Goal: Information Seeking & Learning: Learn about a topic

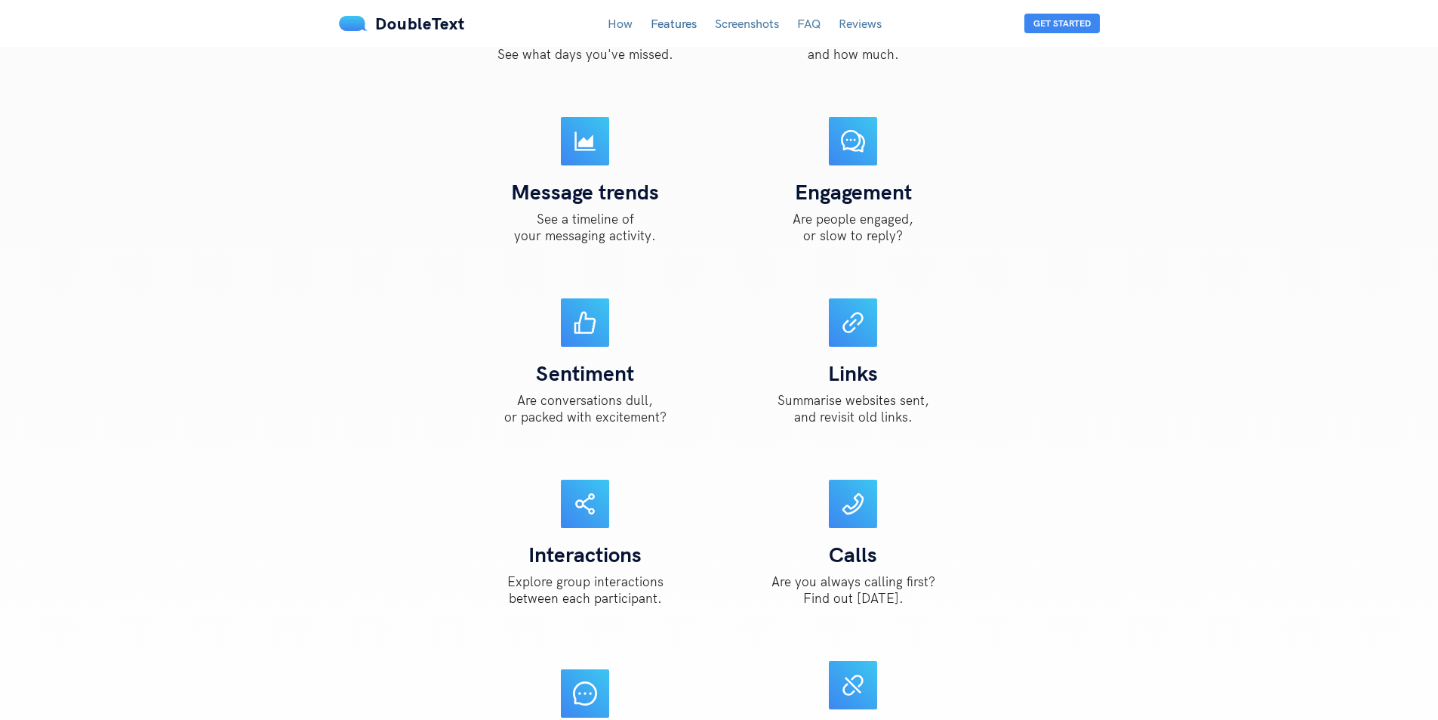
scroll to position [1888, 0]
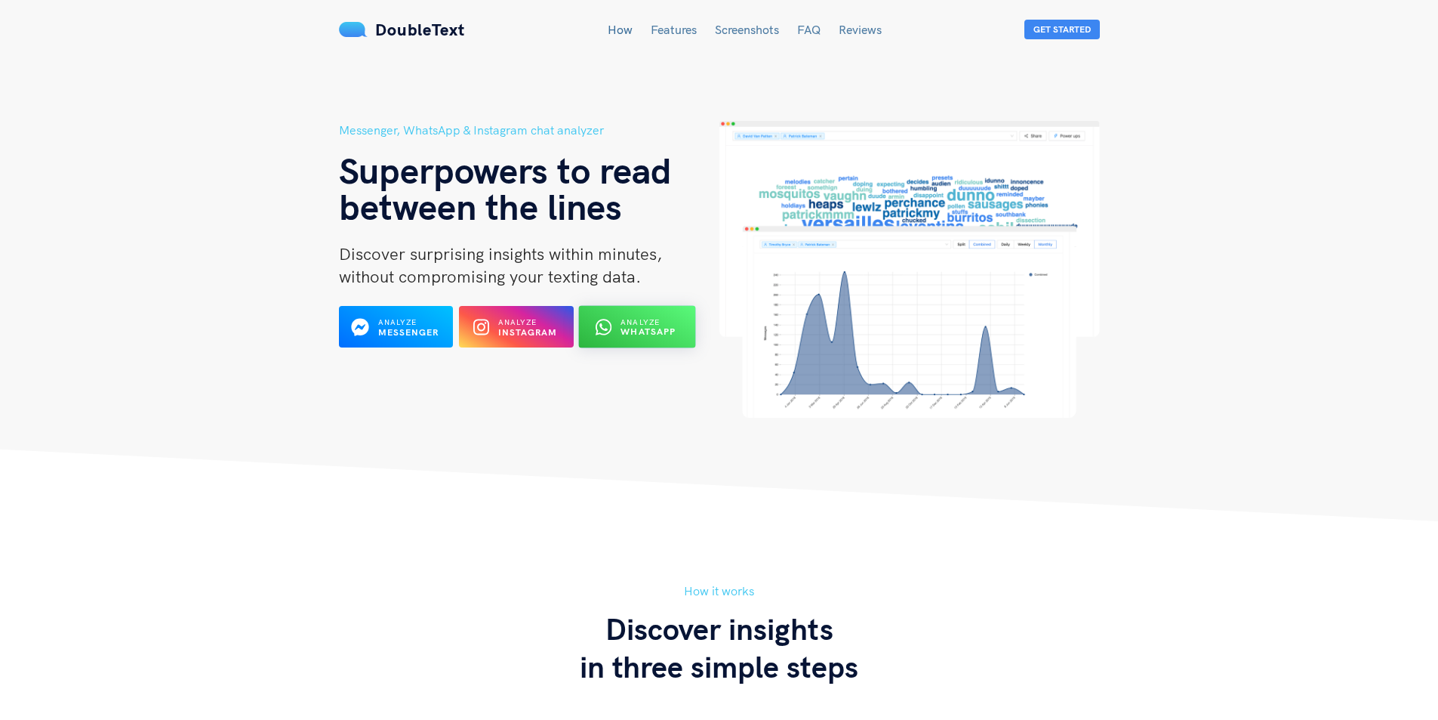
click at [647, 332] on b "WhatsApp" at bounding box center [648, 331] width 55 height 11
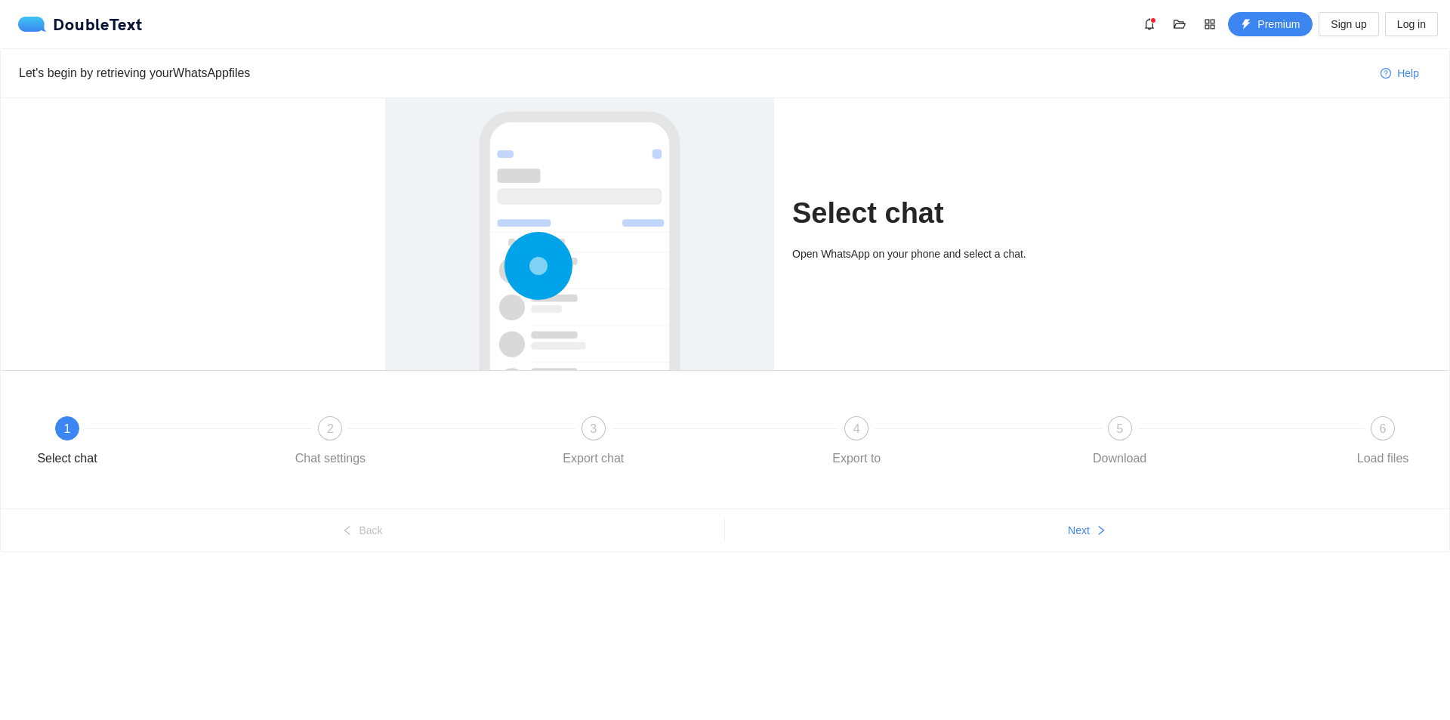
click at [58, 429] on div "1" at bounding box center [67, 428] width 24 height 24
click at [1049, 531] on button "Next" at bounding box center [1087, 530] width 724 height 24
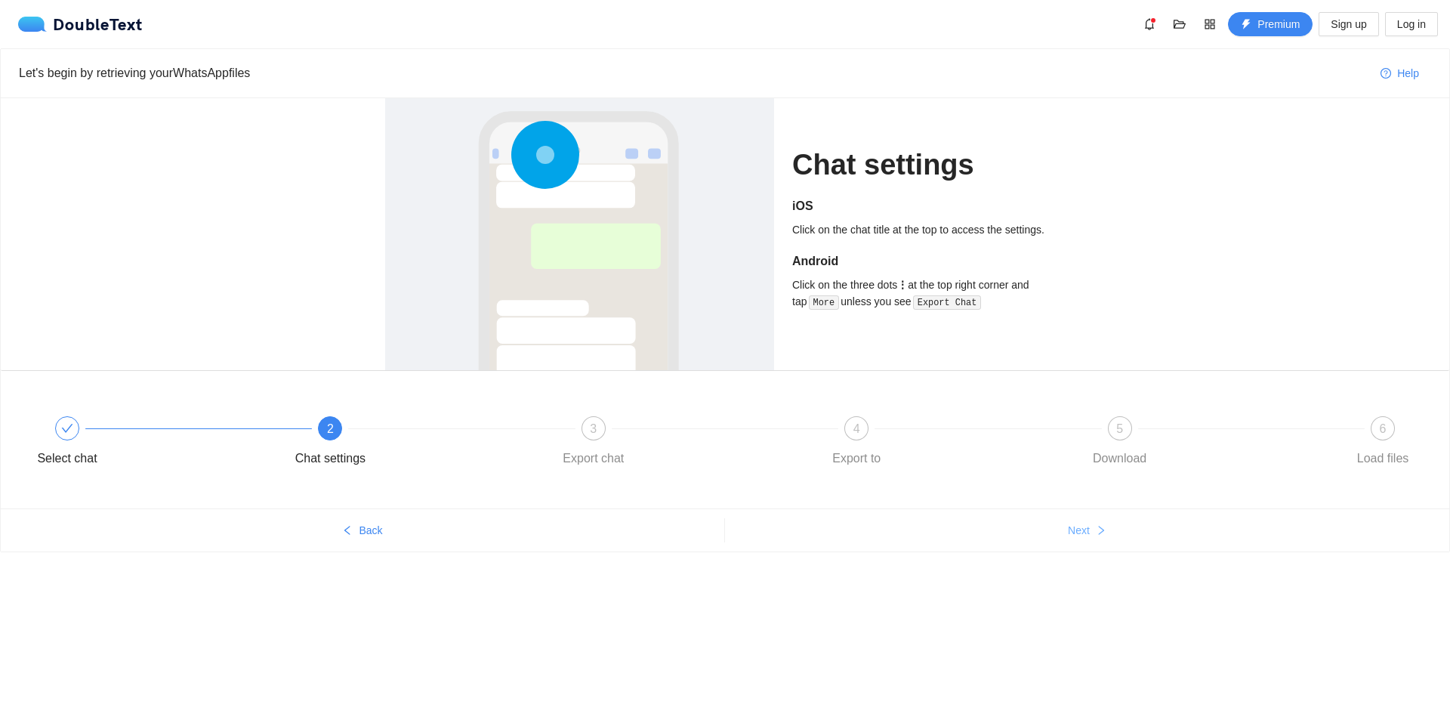
click at [1049, 531] on button "Next" at bounding box center [1087, 530] width 724 height 24
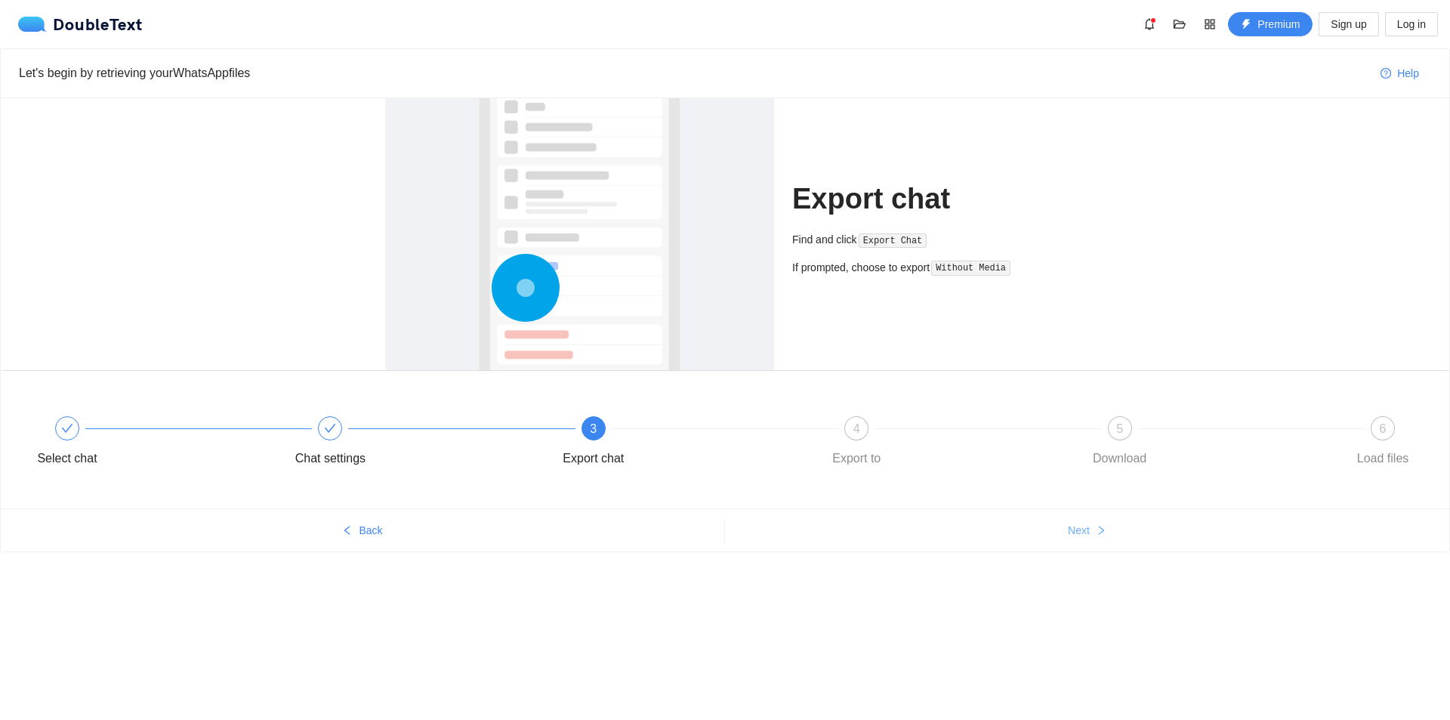
click at [1049, 531] on button "Next" at bounding box center [1087, 530] width 724 height 24
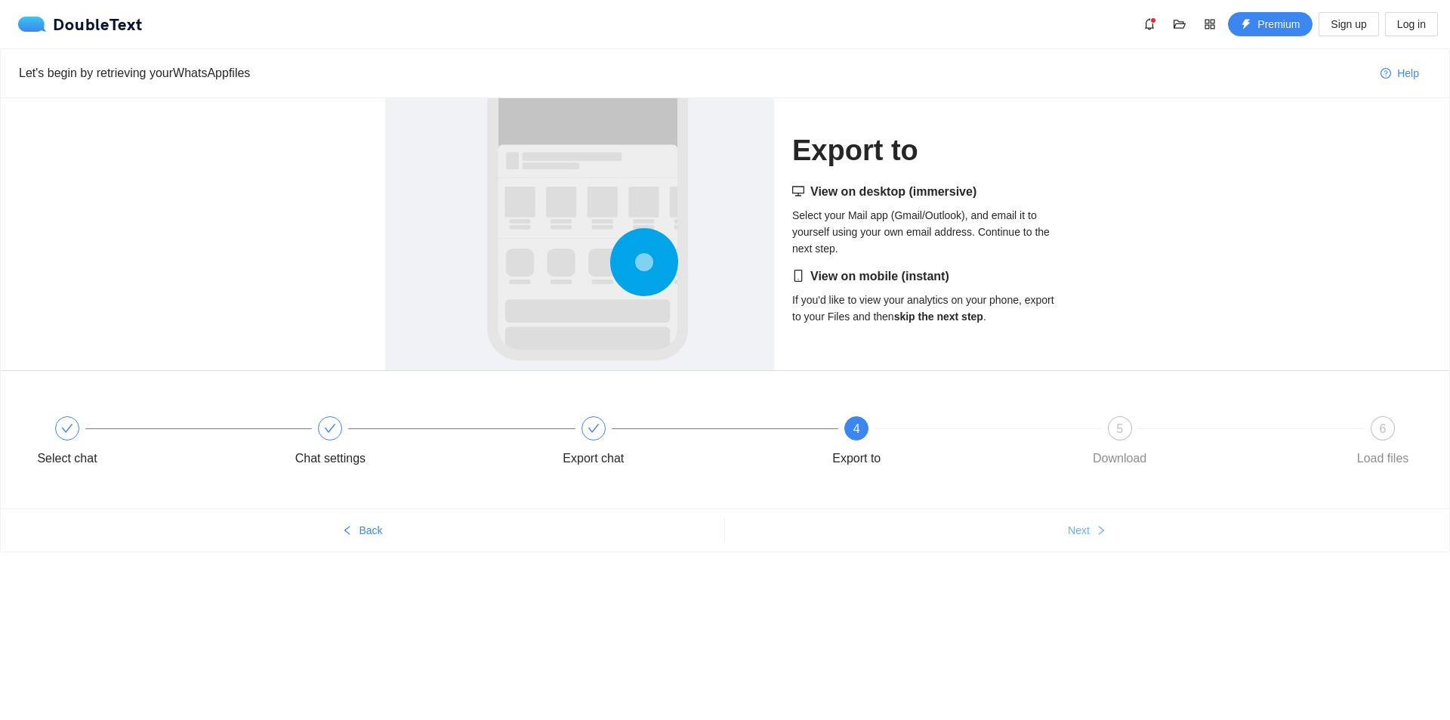
click at [1049, 531] on button "Next" at bounding box center [1087, 530] width 724 height 24
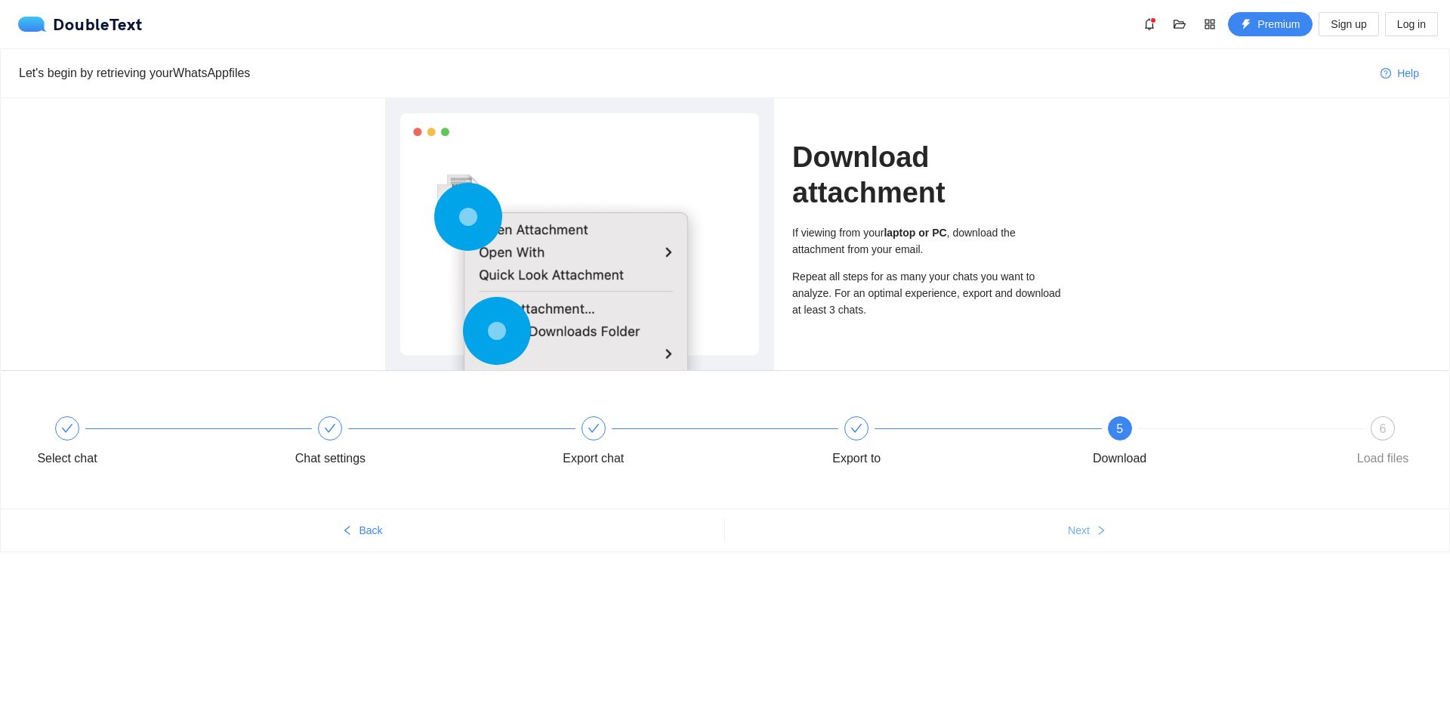
click at [1050, 531] on button "Next" at bounding box center [1087, 530] width 724 height 24
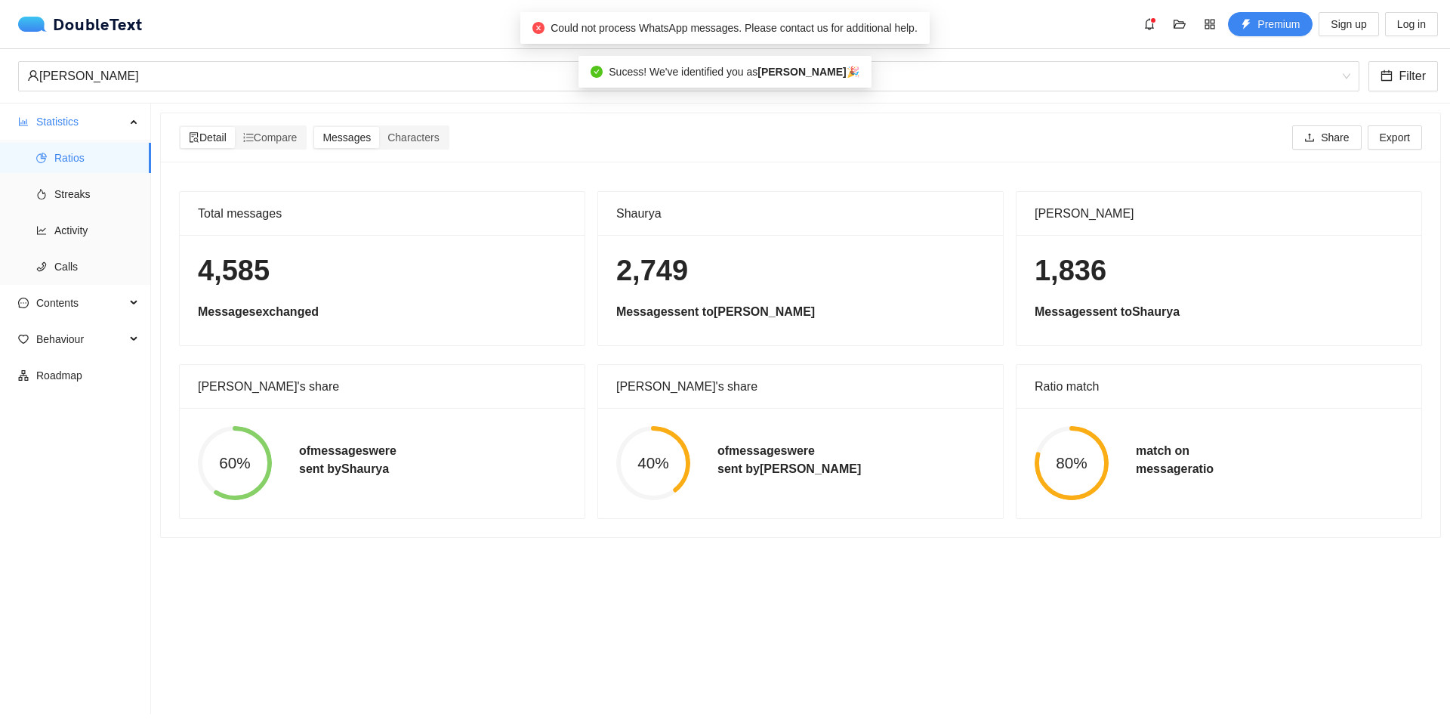
click at [506, 191] on div "Total messages 4,585 Messages exchanged" at bounding box center [382, 268] width 406 height 155
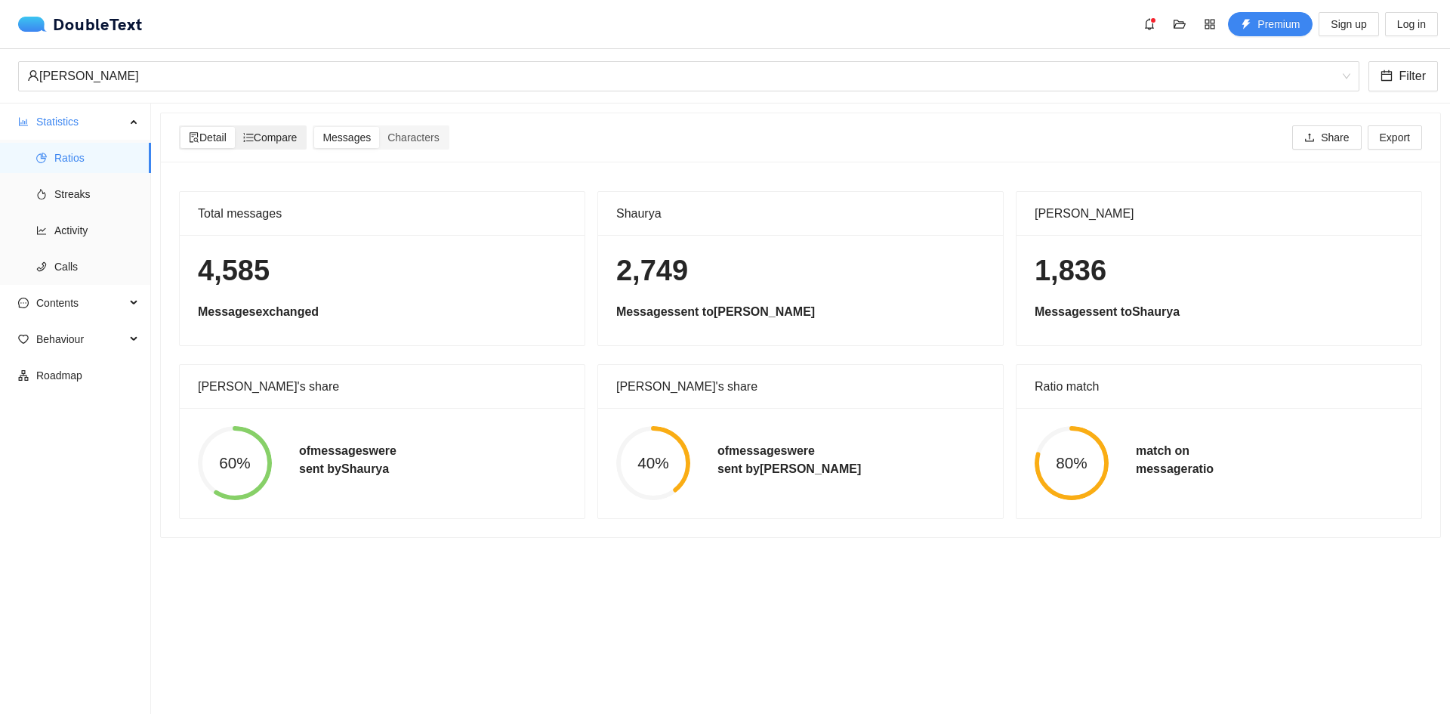
click at [304, 136] on div "Compare" at bounding box center [270, 137] width 71 height 21
click at [235, 127] on input "Compare" at bounding box center [235, 127] width 0 height 0
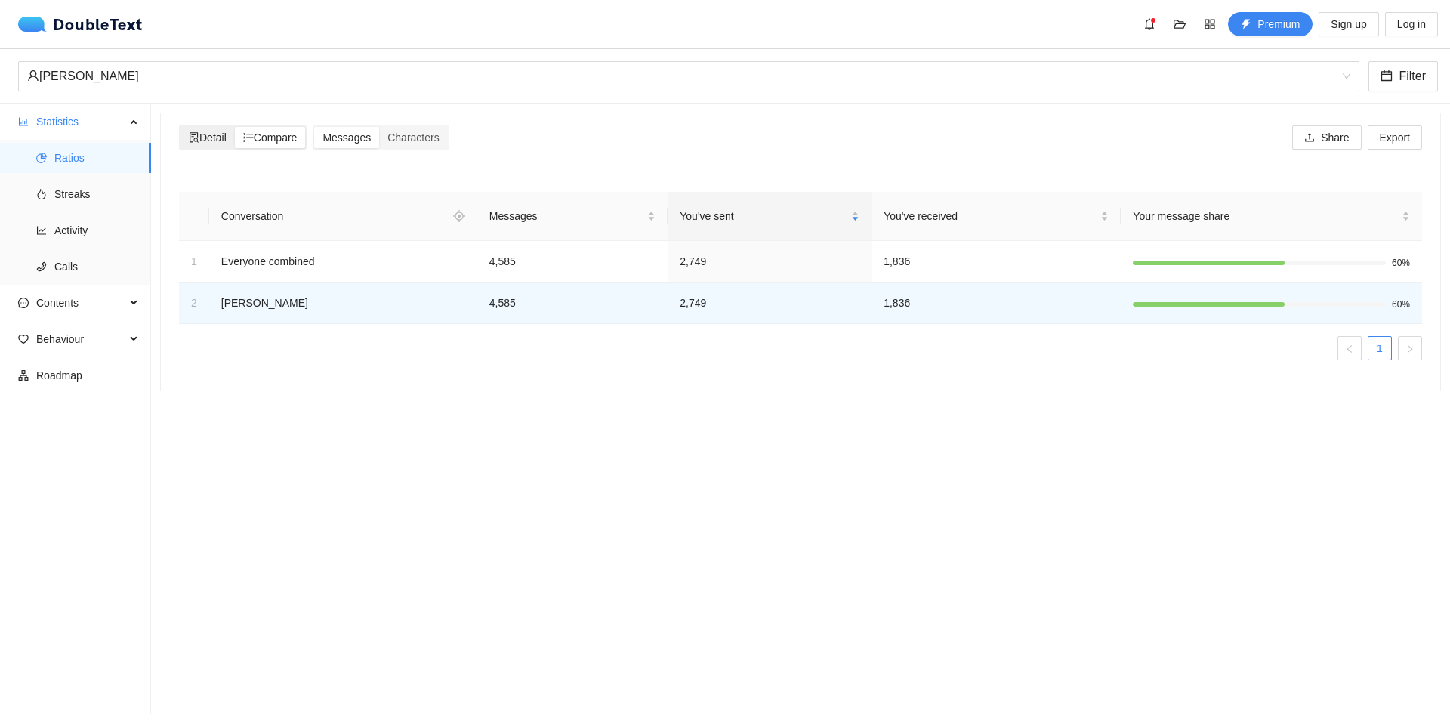
click at [218, 143] on span "Detail" at bounding box center [208, 137] width 38 height 12
click at [180, 127] on input "Detail" at bounding box center [180, 127] width 0 height 0
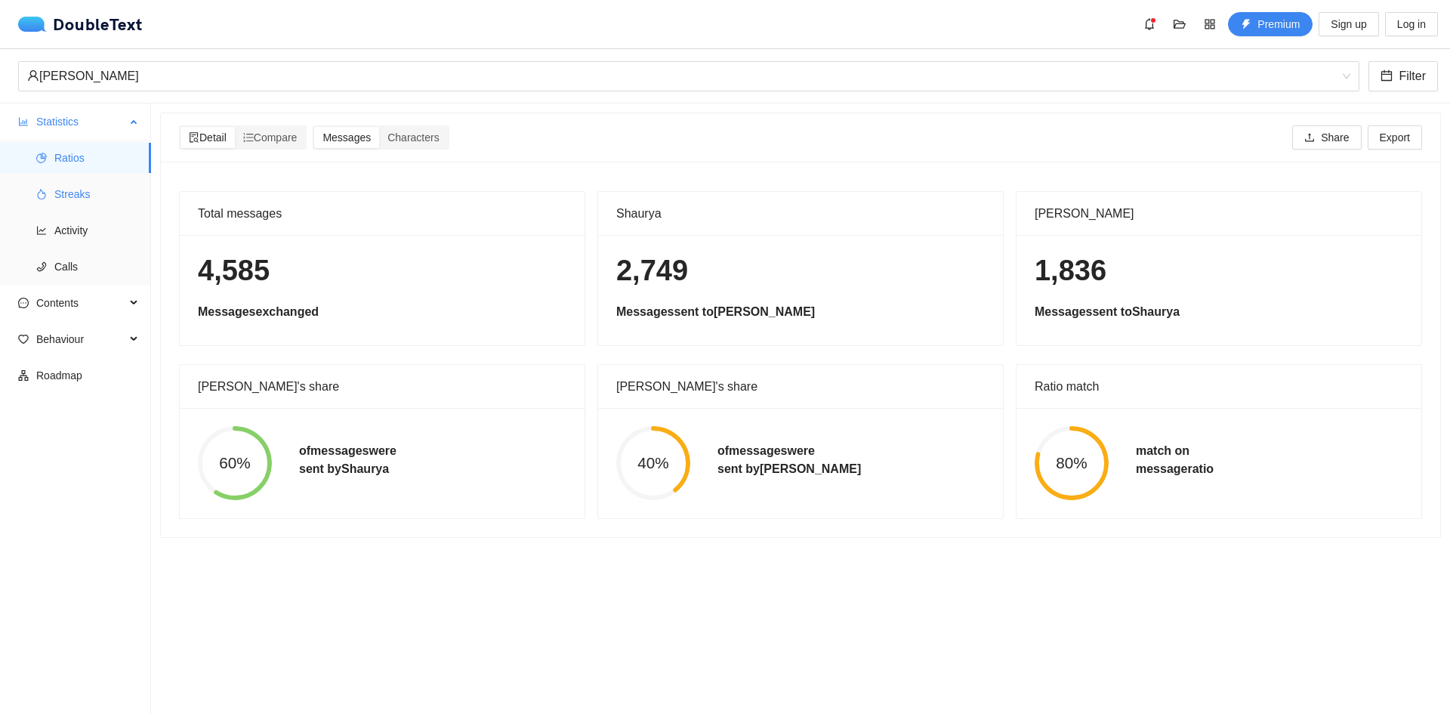
click at [88, 205] on span "Streaks" at bounding box center [96, 194] width 85 height 30
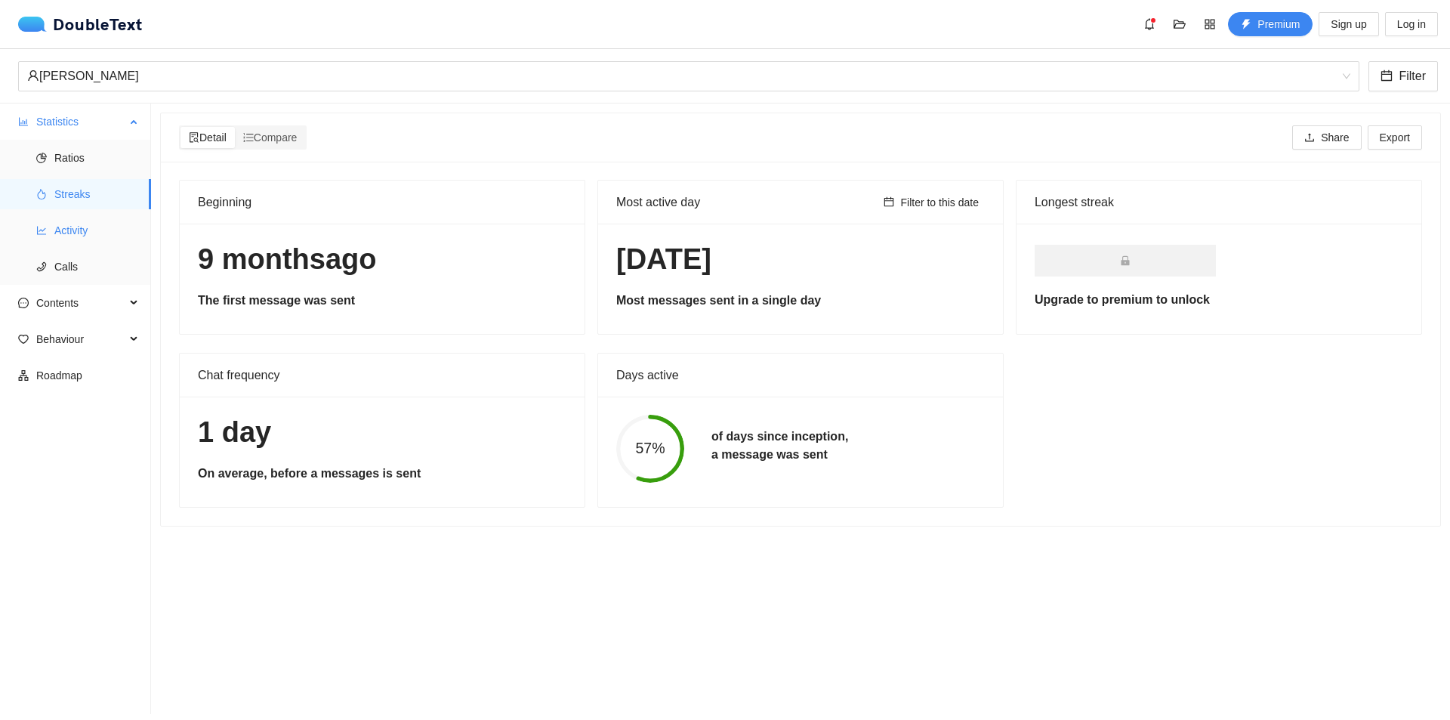
click at [88, 220] on span "Activity" at bounding box center [96, 230] width 85 height 30
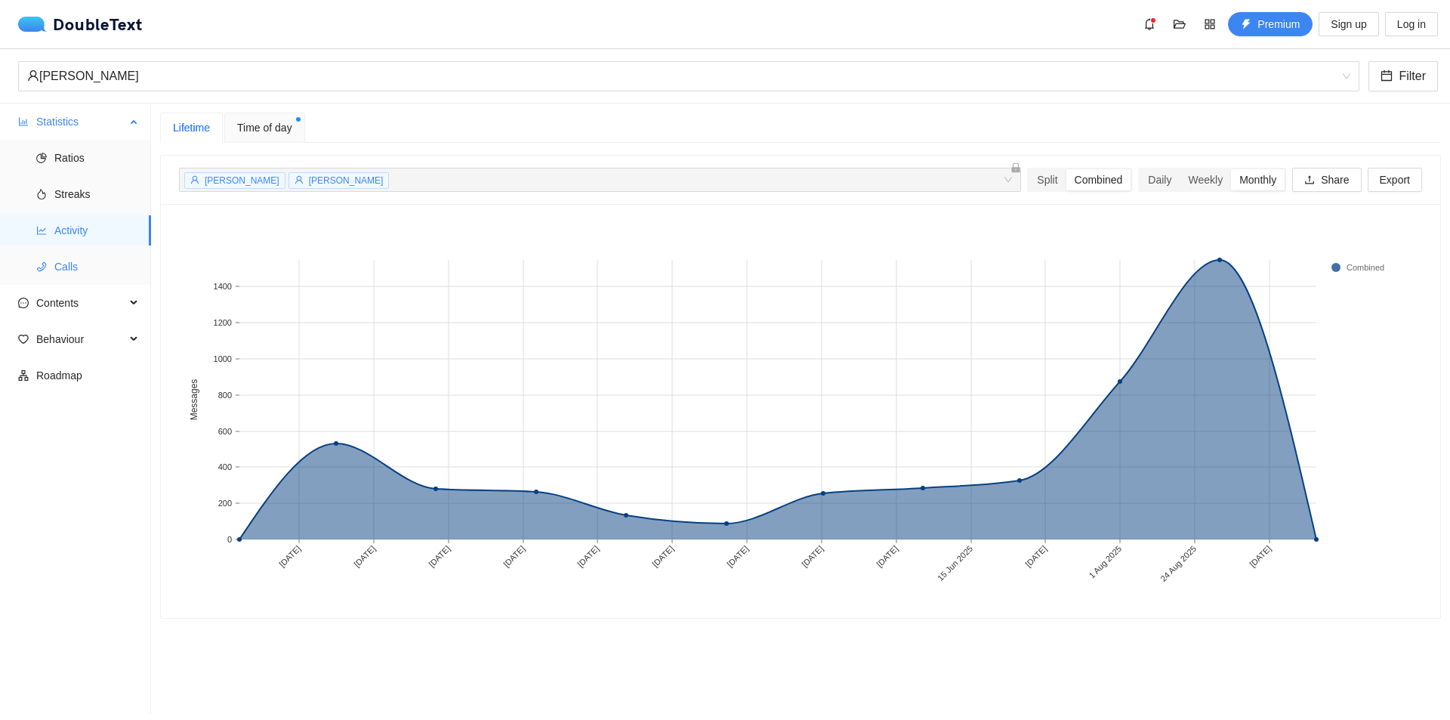
click at [85, 259] on span "Calls" at bounding box center [96, 266] width 85 height 30
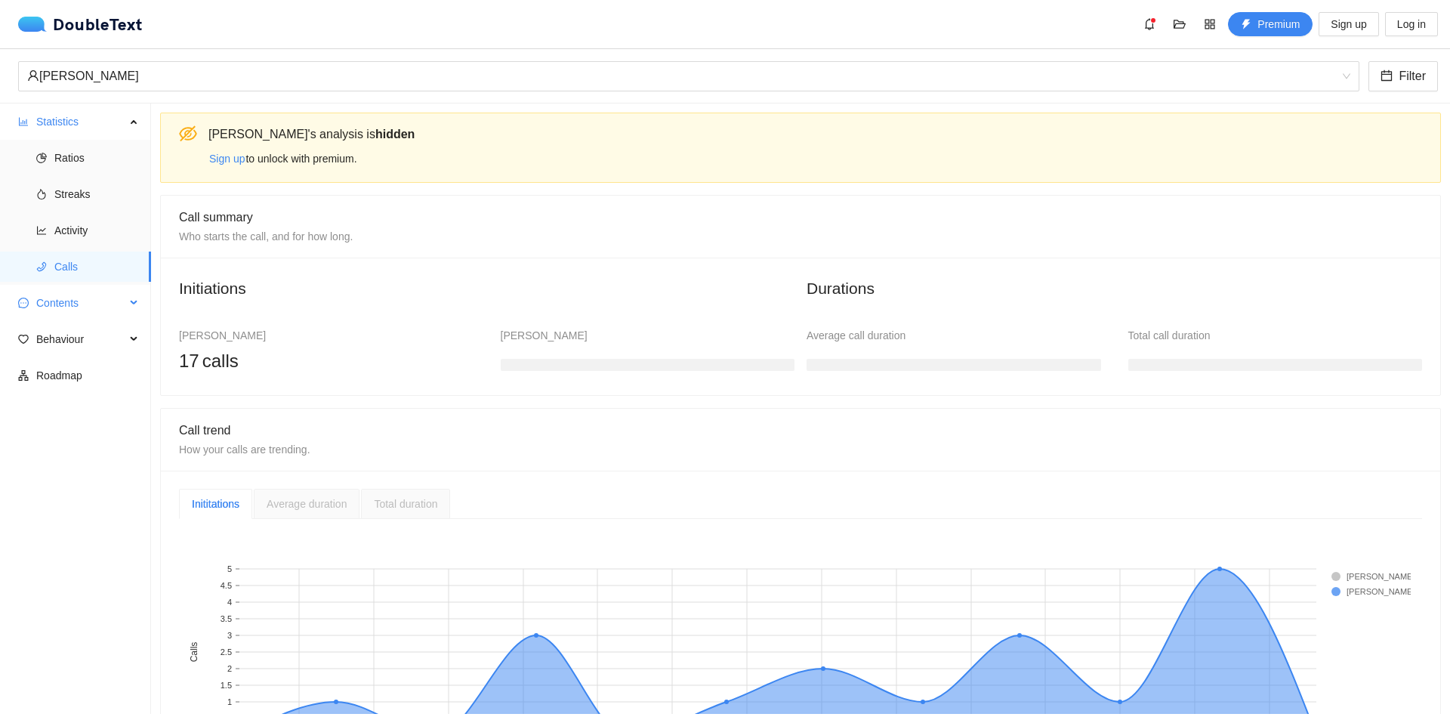
click at [55, 312] on span "Contents" at bounding box center [80, 303] width 89 height 30
click at [57, 338] on span "Word Cloud" at bounding box center [96, 339] width 85 height 30
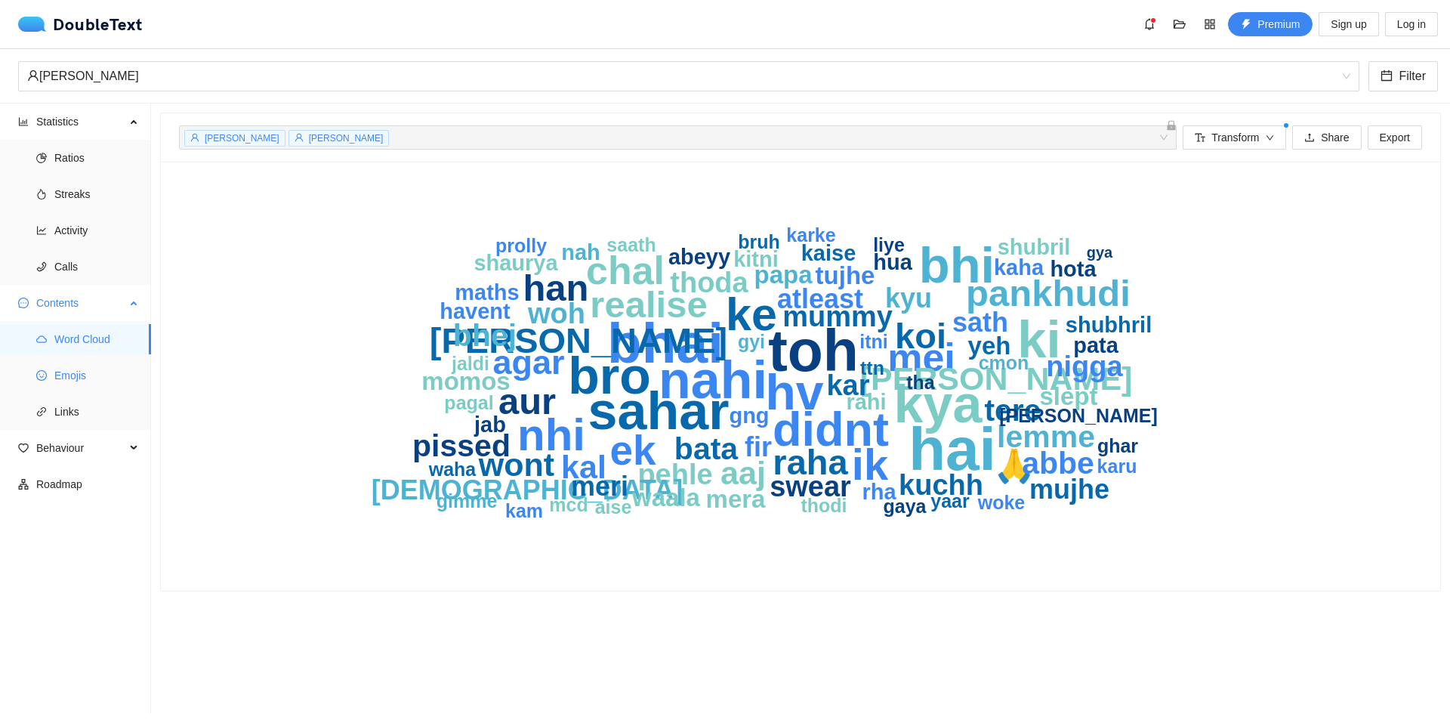
click at [81, 383] on span "Emojis" at bounding box center [96, 375] width 85 height 30
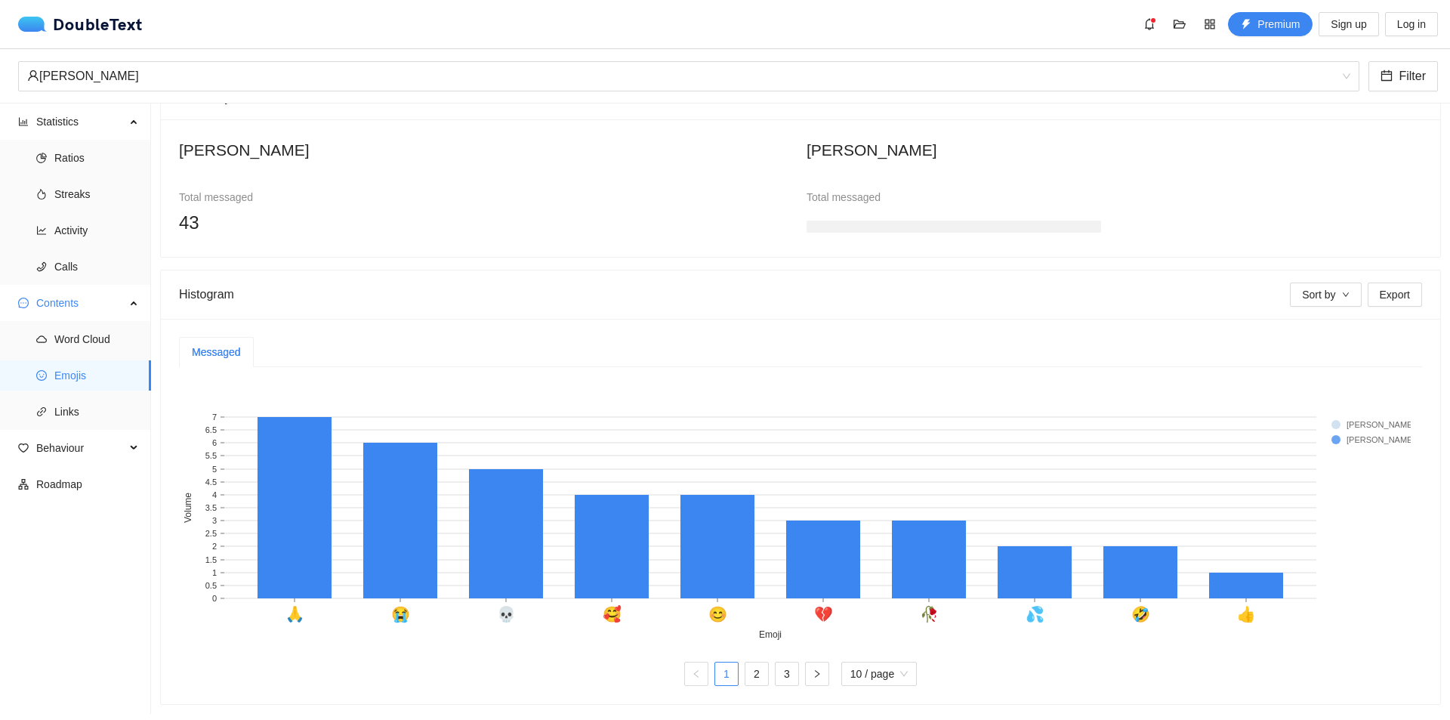
scroll to position [131, 0]
click at [755, 662] on link "2" at bounding box center [756, 673] width 23 height 23
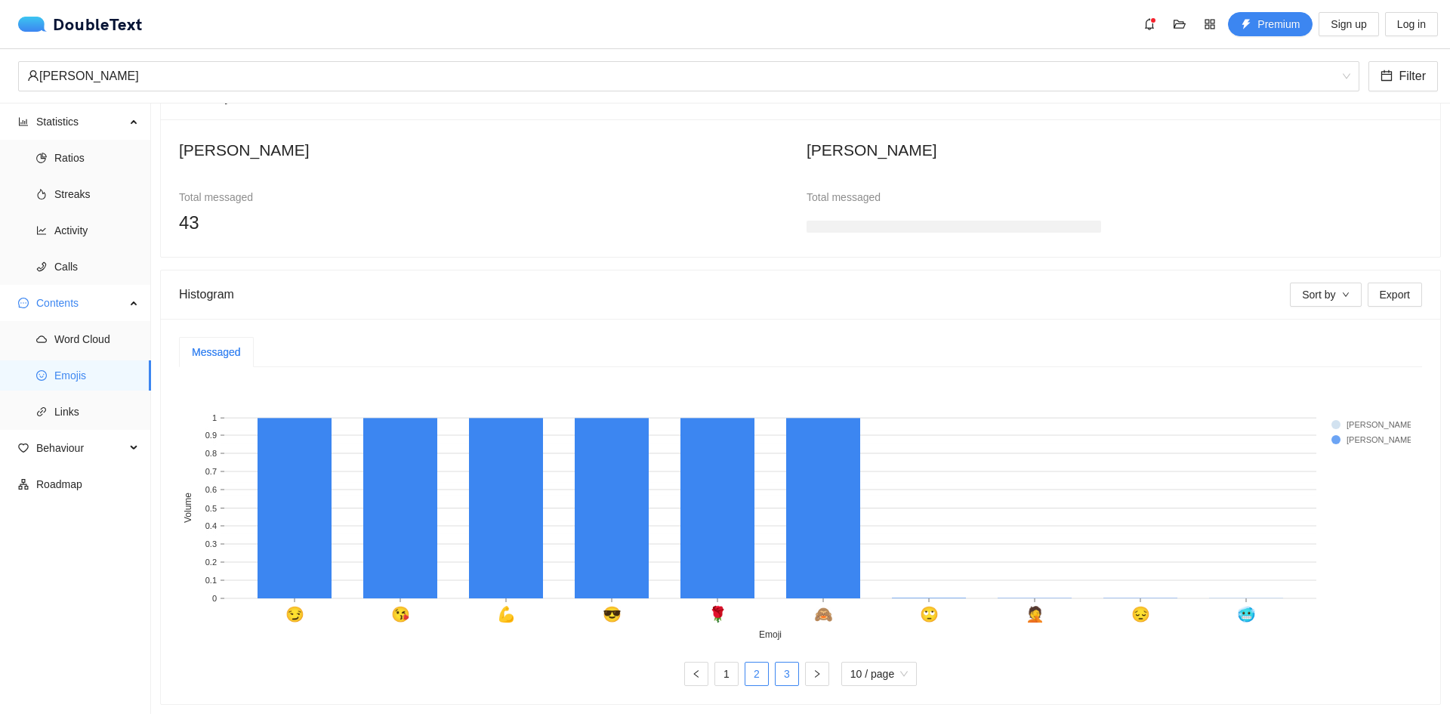
click at [776, 662] on link "3" at bounding box center [786, 673] width 23 height 23
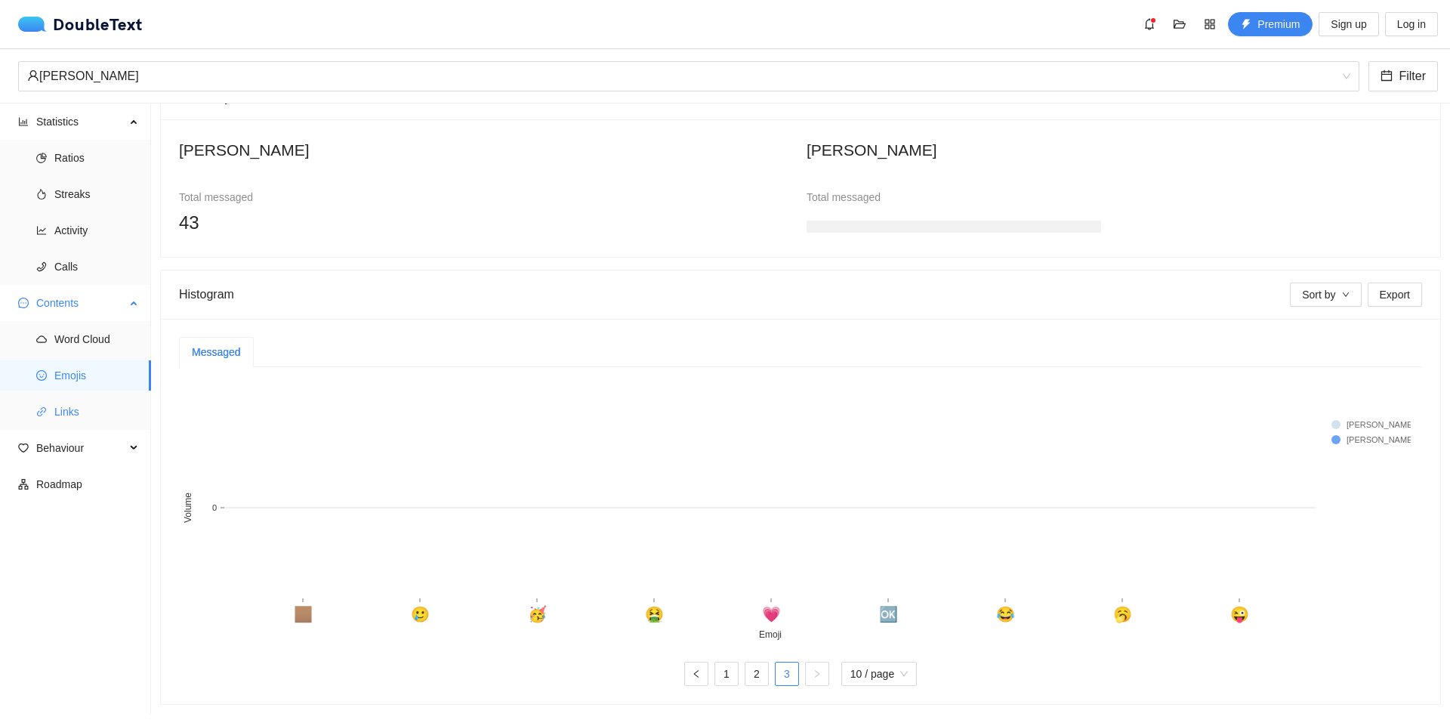
click at [115, 406] on span "Links" at bounding box center [96, 411] width 85 height 30
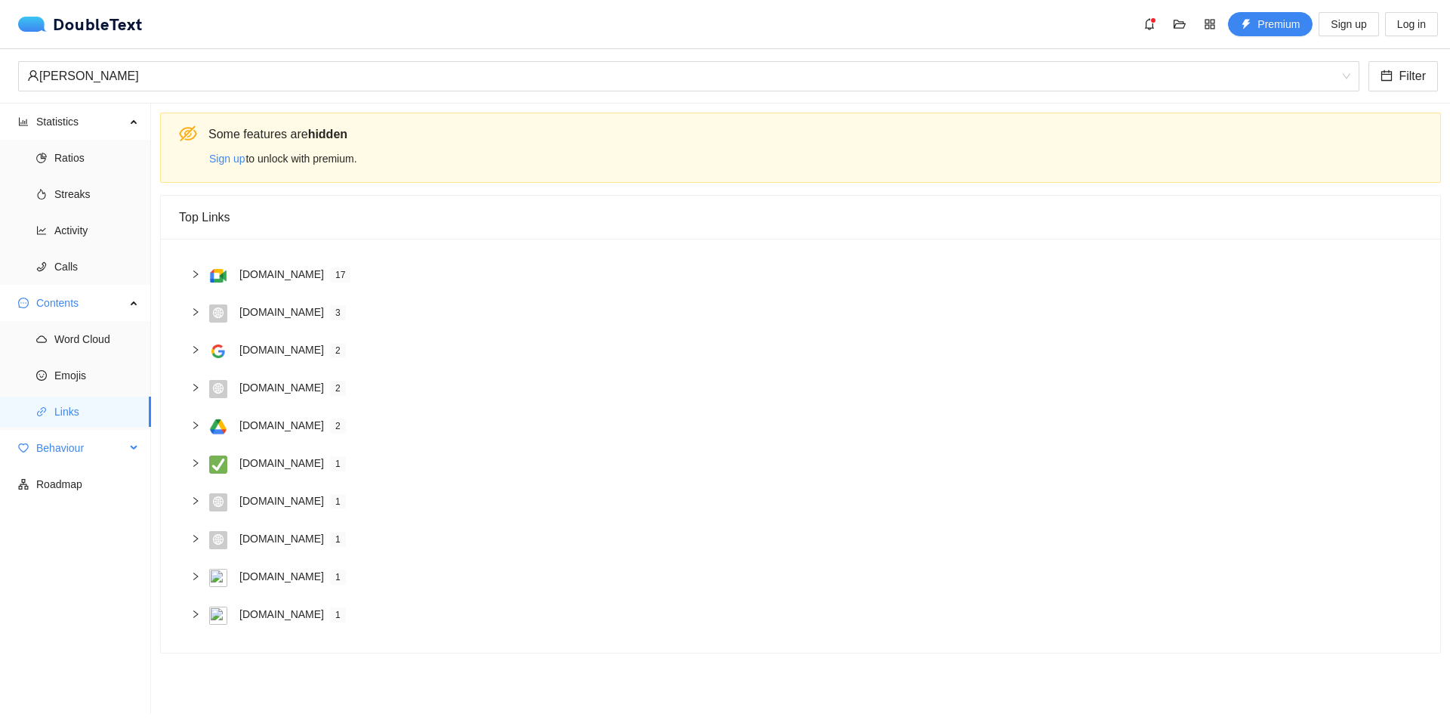
click at [99, 452] on span "Behaviour" at bounding box center [80, 448] width 89 height 30
click at [91, 485] on span "Engagement" at bounding box center [96, 484] width 85 height 30
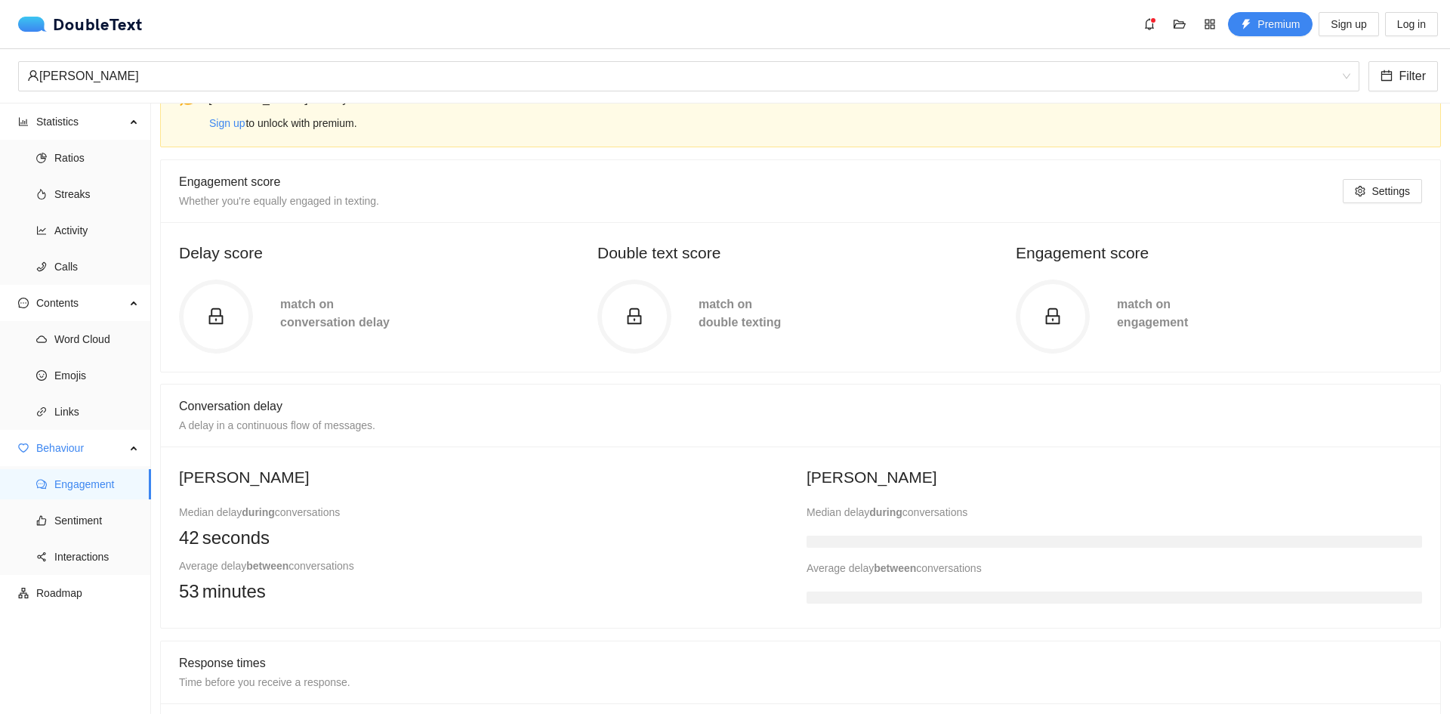
scroll to position [126, 0]
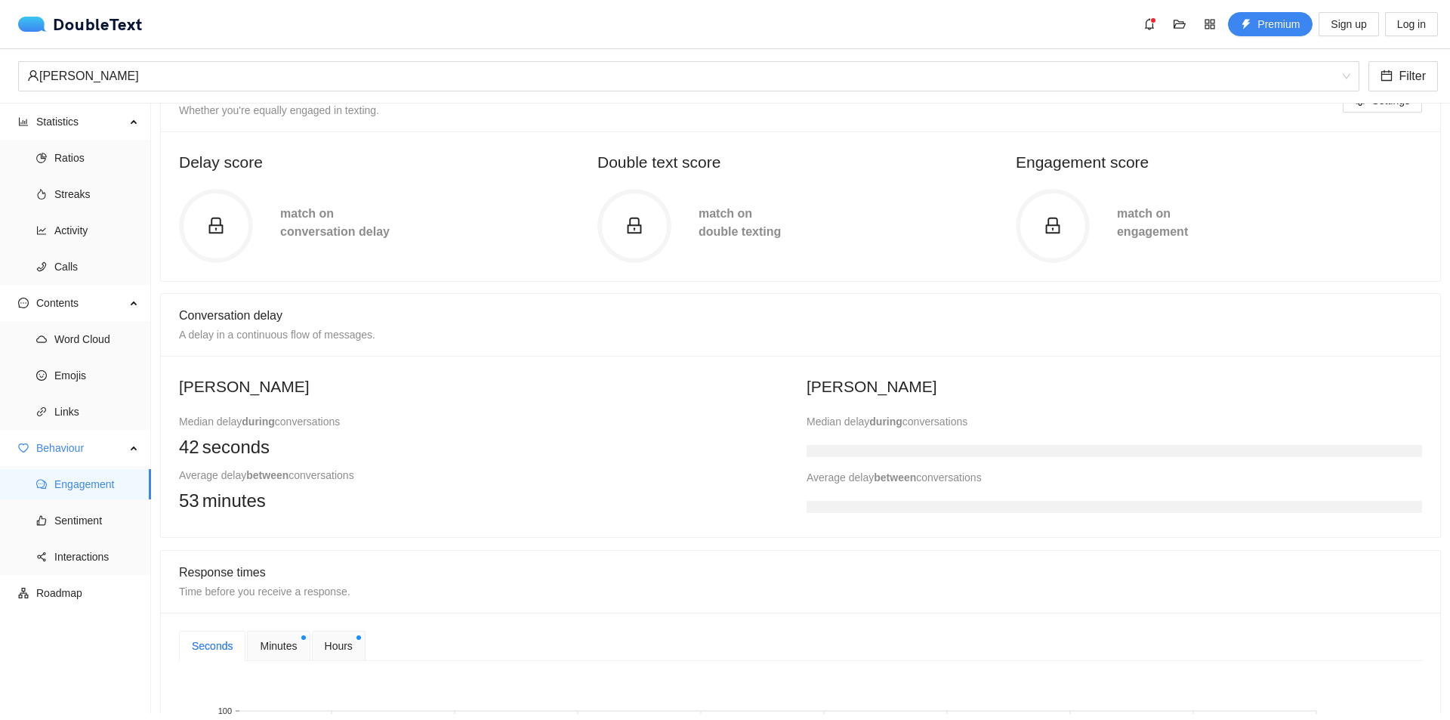
click at [633, 228] on icon "lock" at bounding box center [634, 226] width 18 height 18
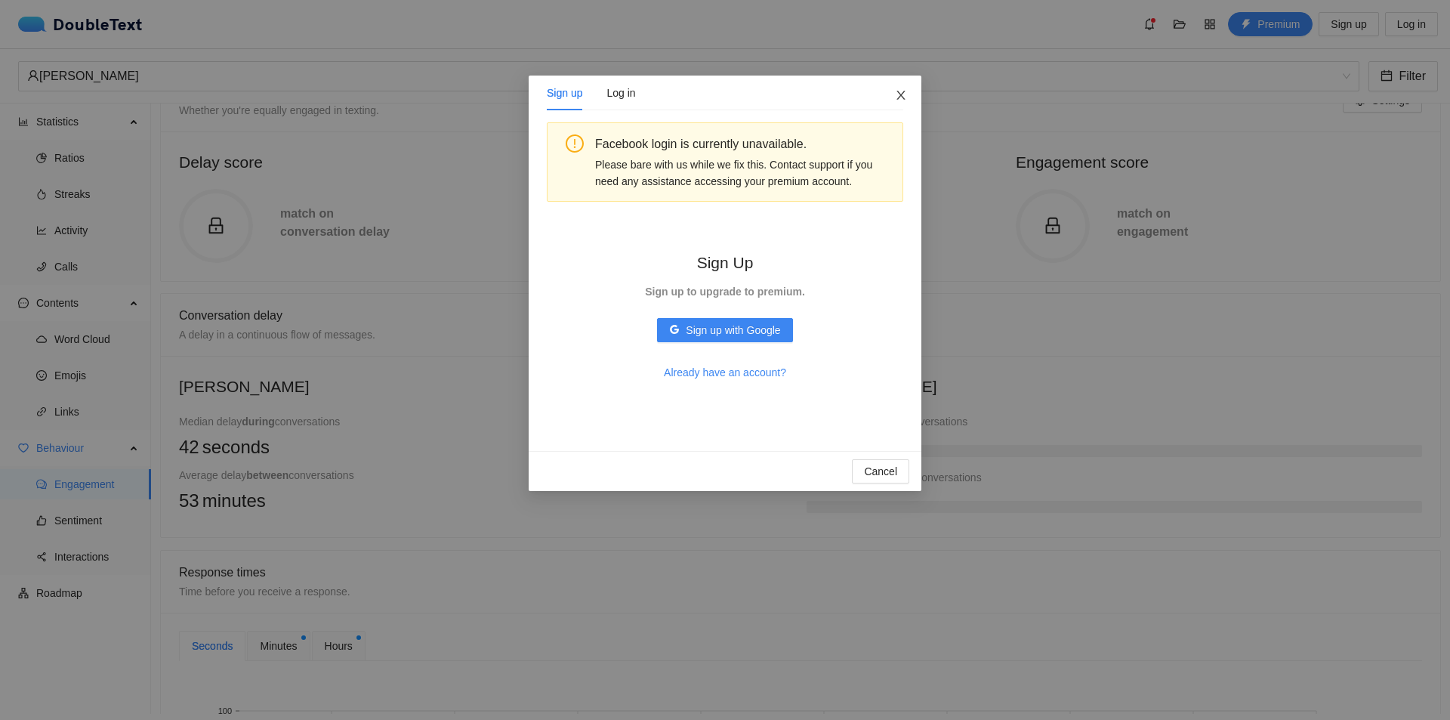
click at [903, 103] on span "Close" at bounding box center [900, 96] width 41 height 41
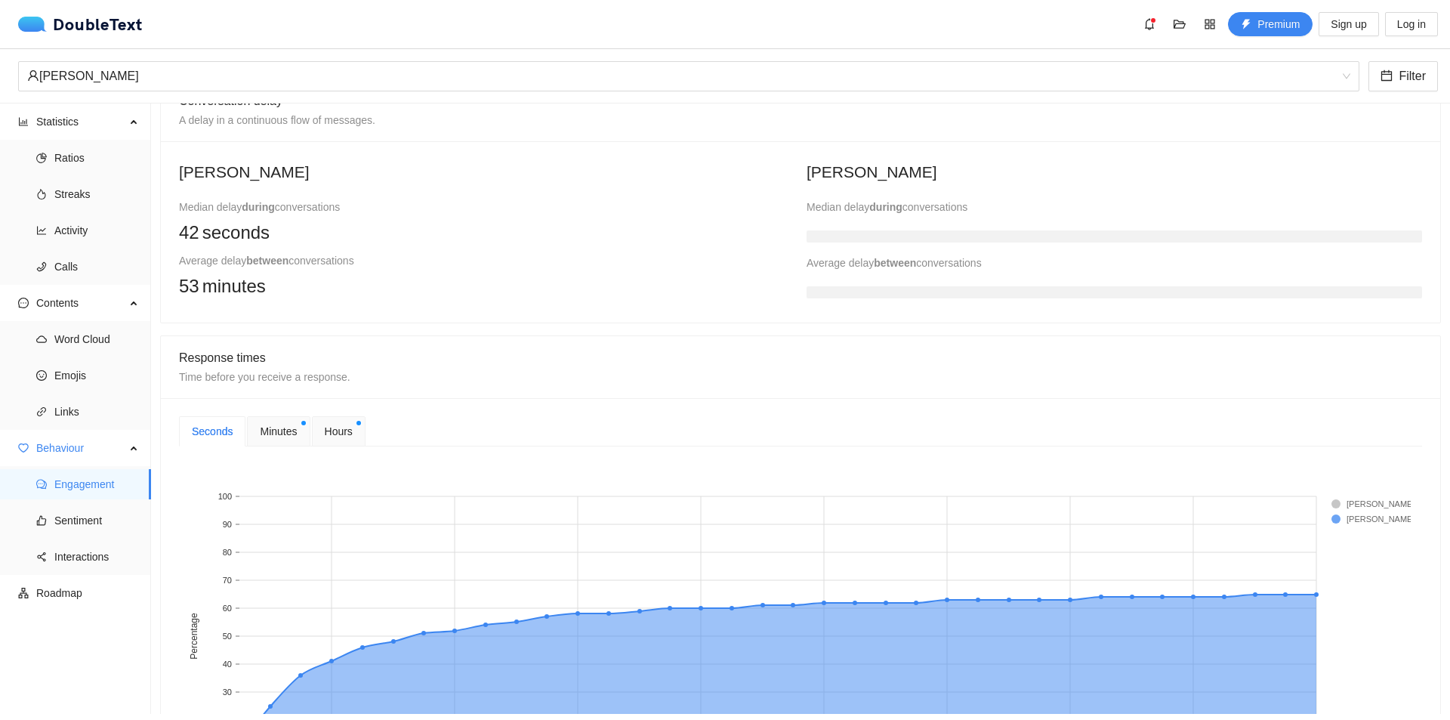
scroll to position [378, 0]
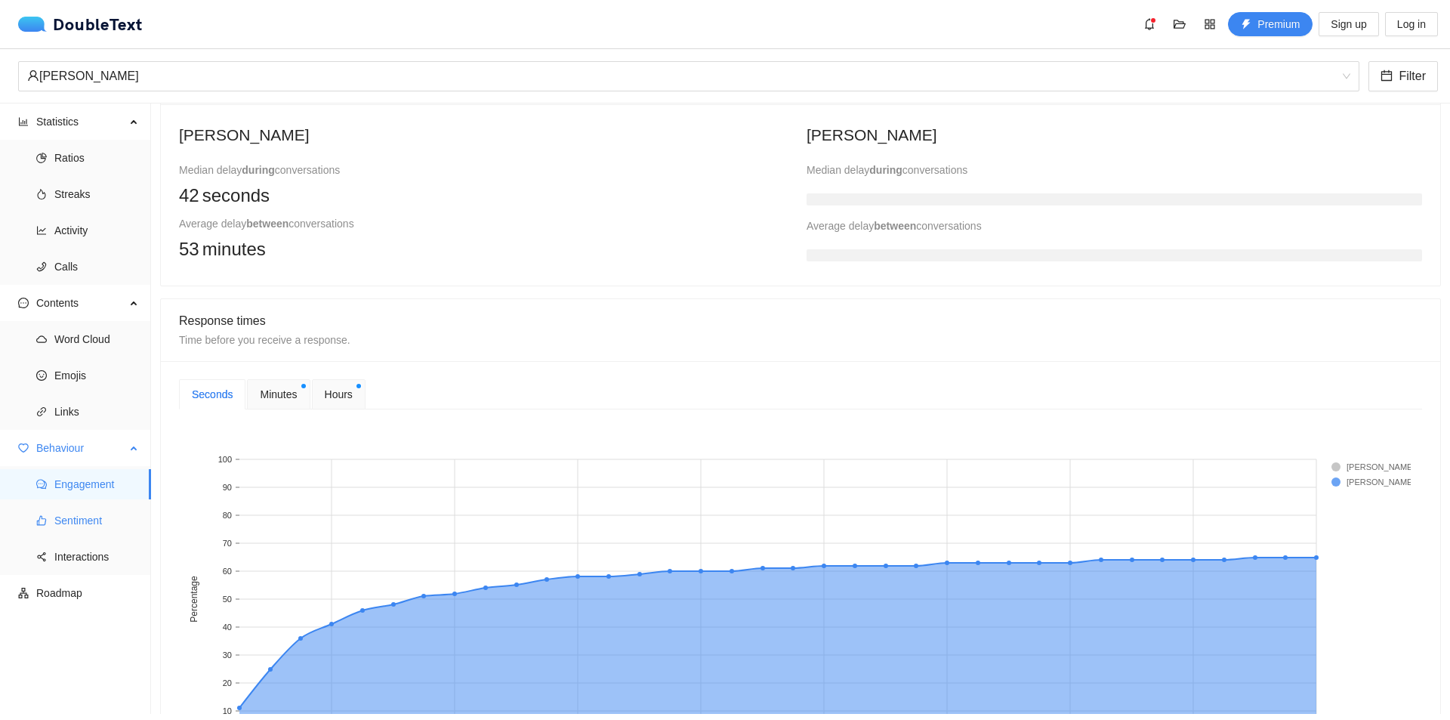
click at [93, 526] on span "Sentiment" at bounding box center [96, 520] width 85 height 30
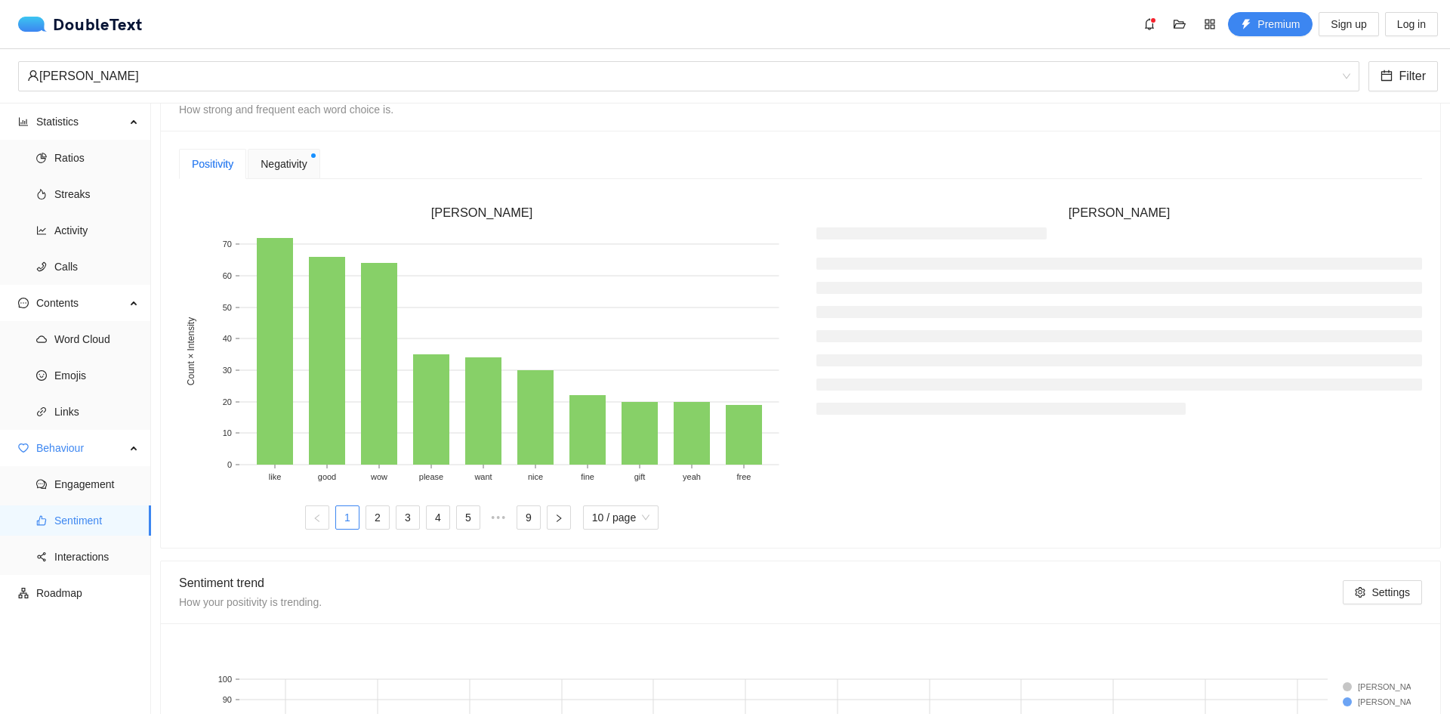
click at [290, 164] on span "Negativity" at bounding box center [283, 164] width 46 height 17
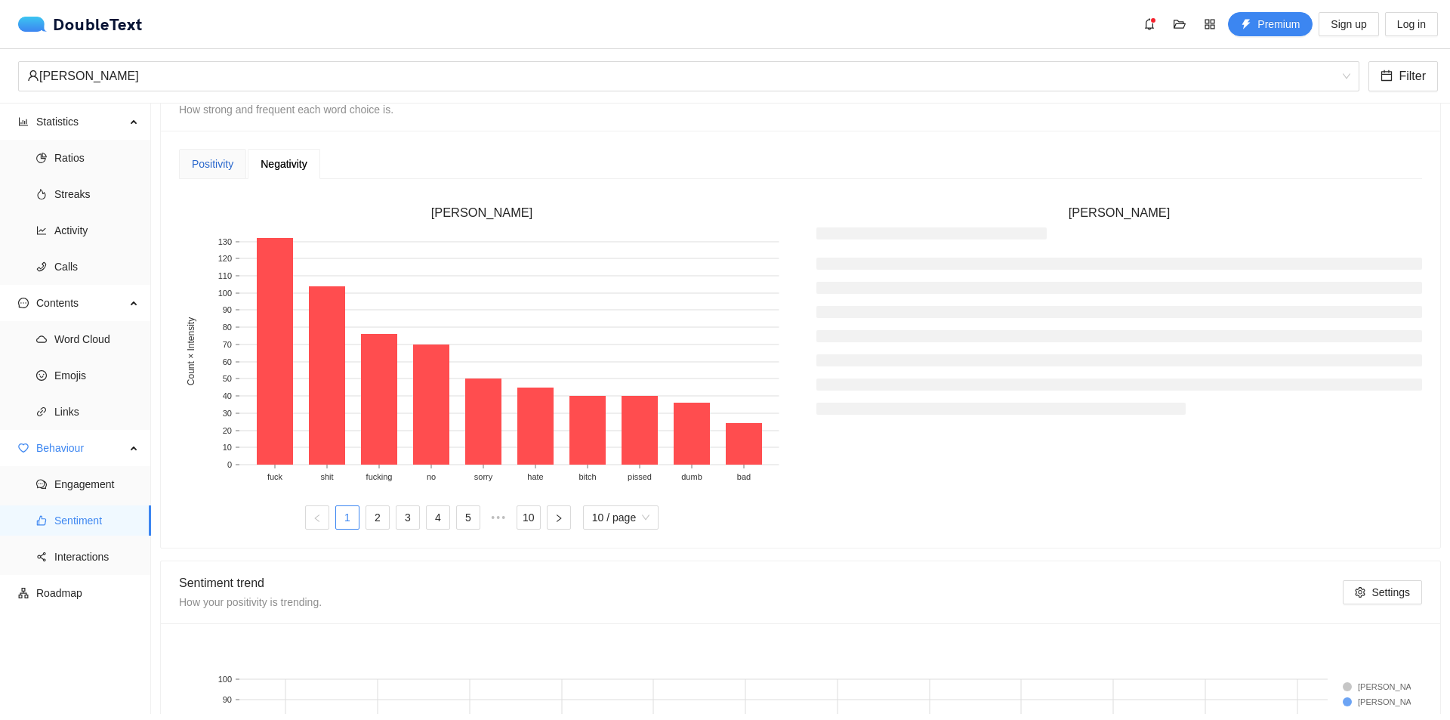
click at [226, 166] on div "Positivity" at bounding box center [213, 164] width 42 height 17
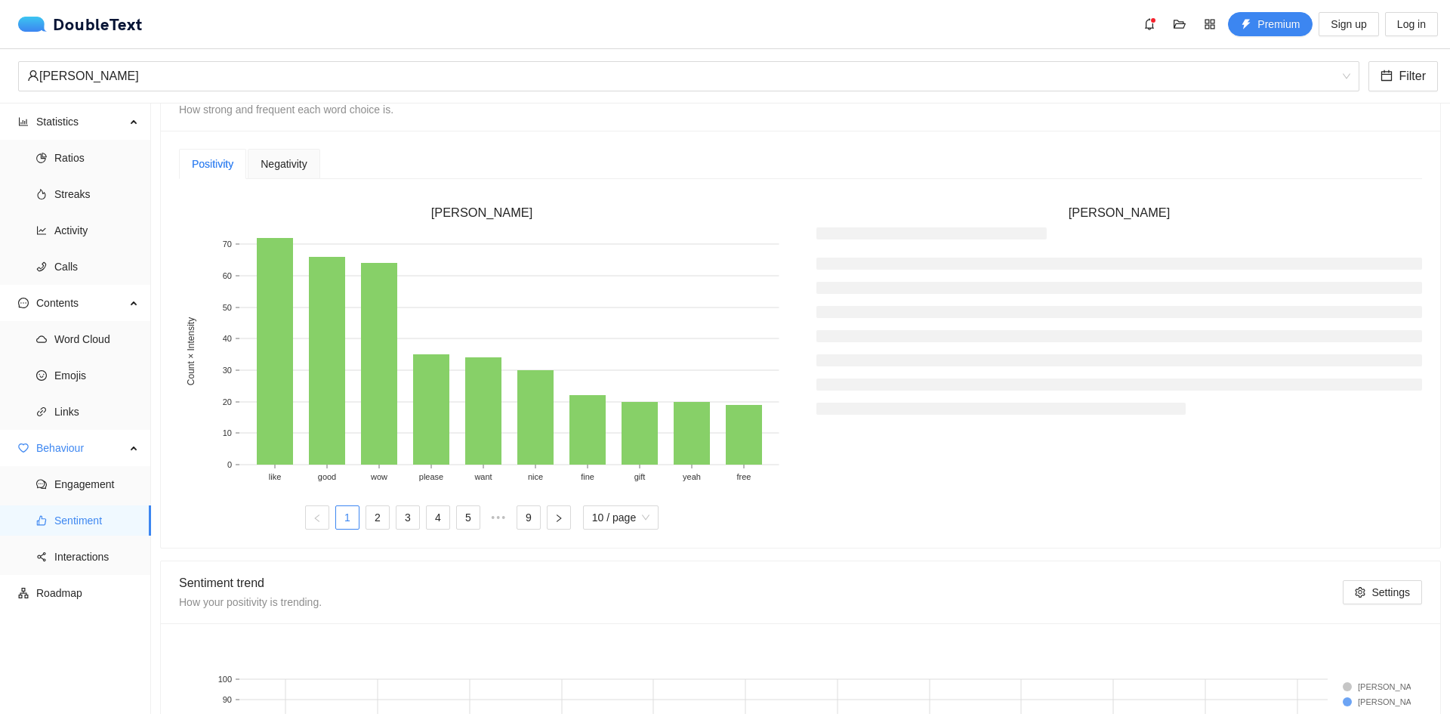
click at [1002, 320] on ul at bounding box center [1119, 335] width 606 height 157
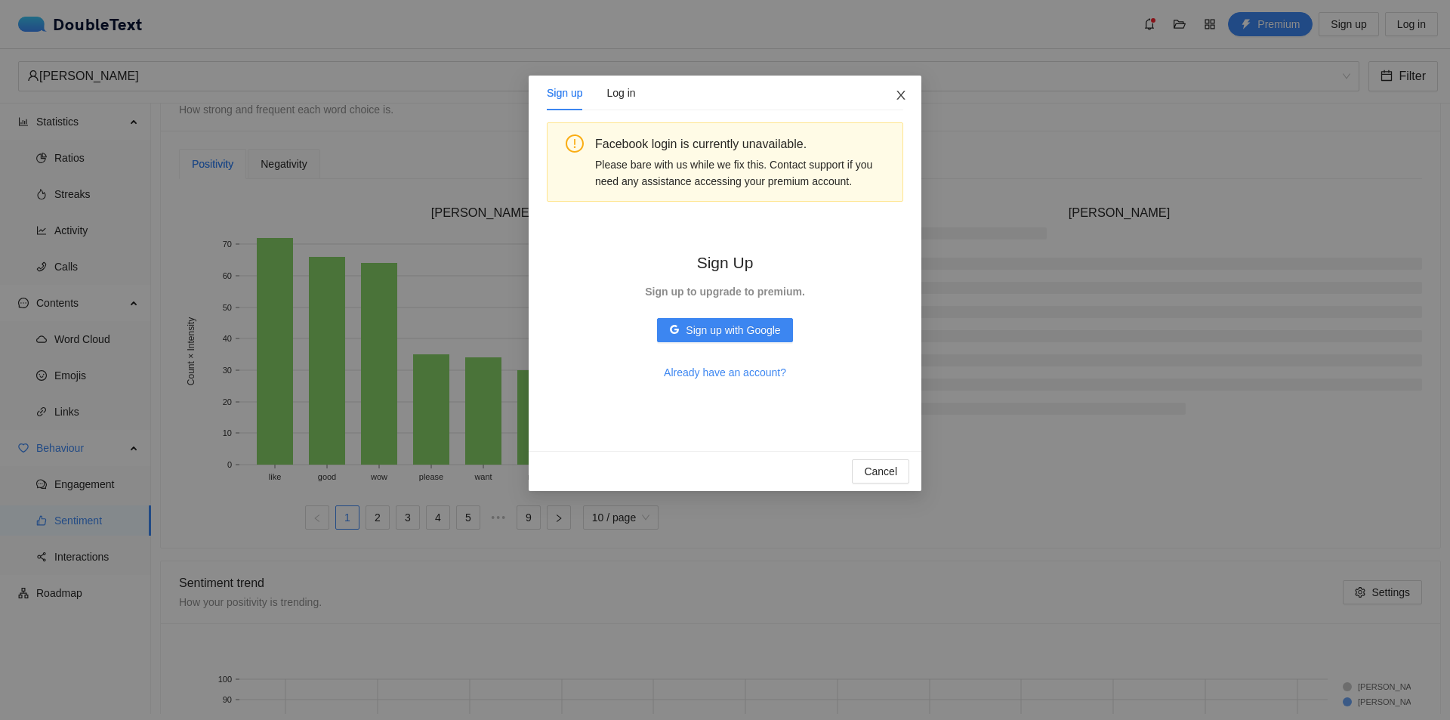
click at [892, 98] on span "Close" at bounding box center [900, 96] width 41 height 41
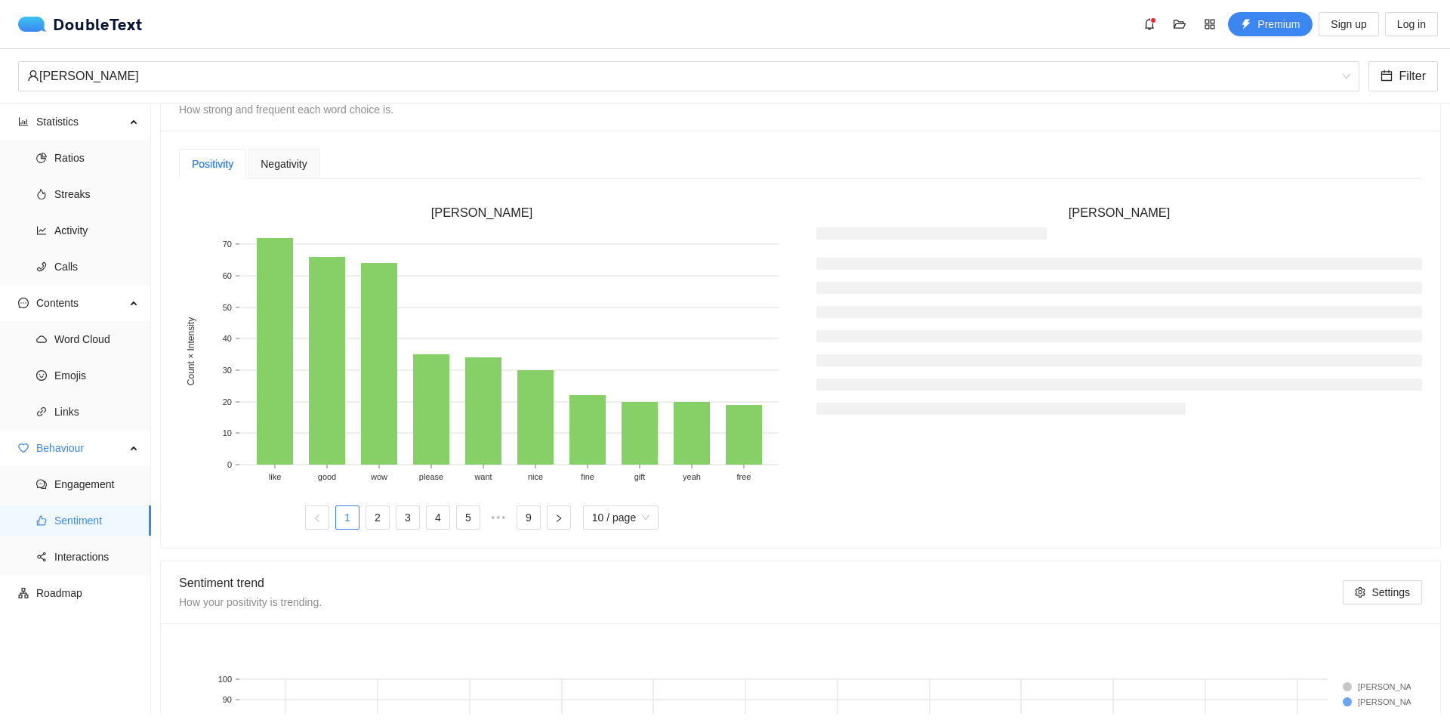
click at [1040, 289] on ul at bounding box center [1119, 335] width 606 height 157
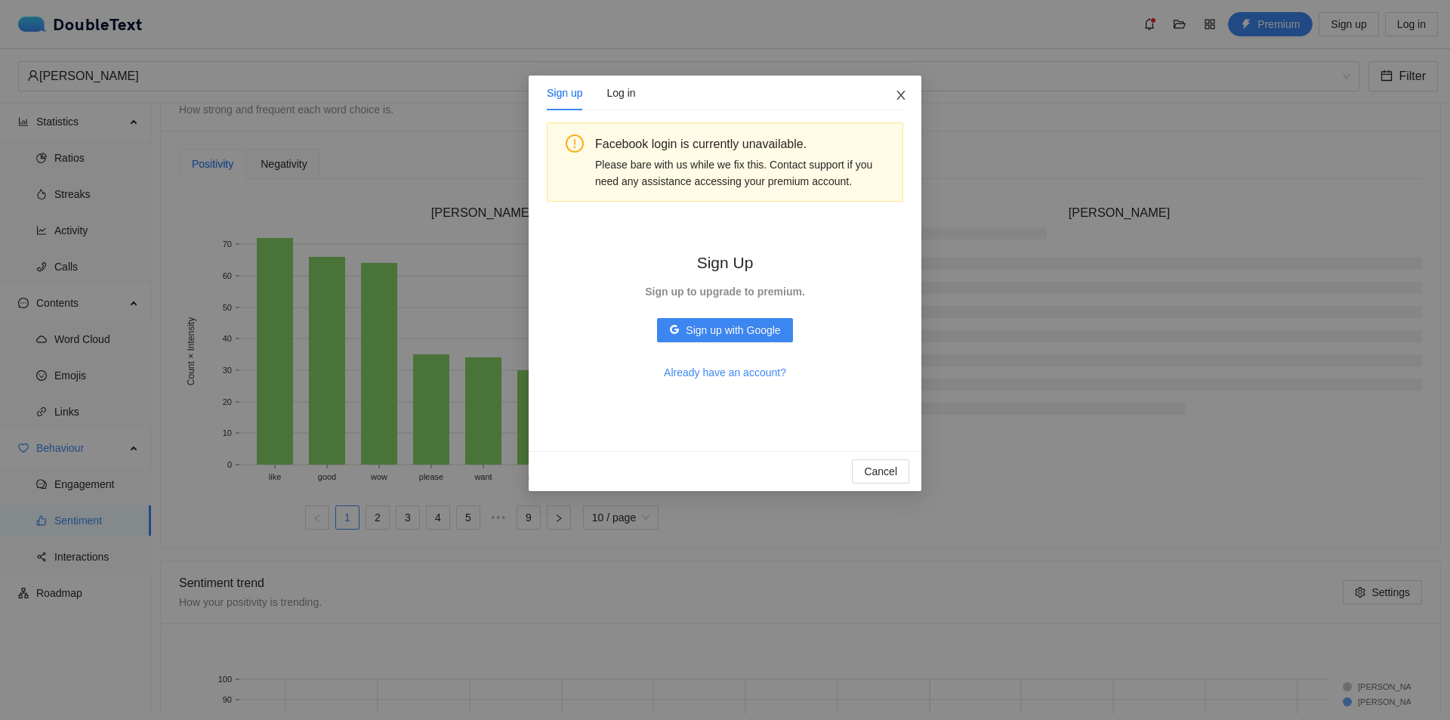
drag, startPoint x: 894, startPoint y: 82, endPoint x: 892, endPoint y: 89, distance: 7.7
click at [895, 82] on span "Close" at bounding box center [900, 96] width 41 height 41
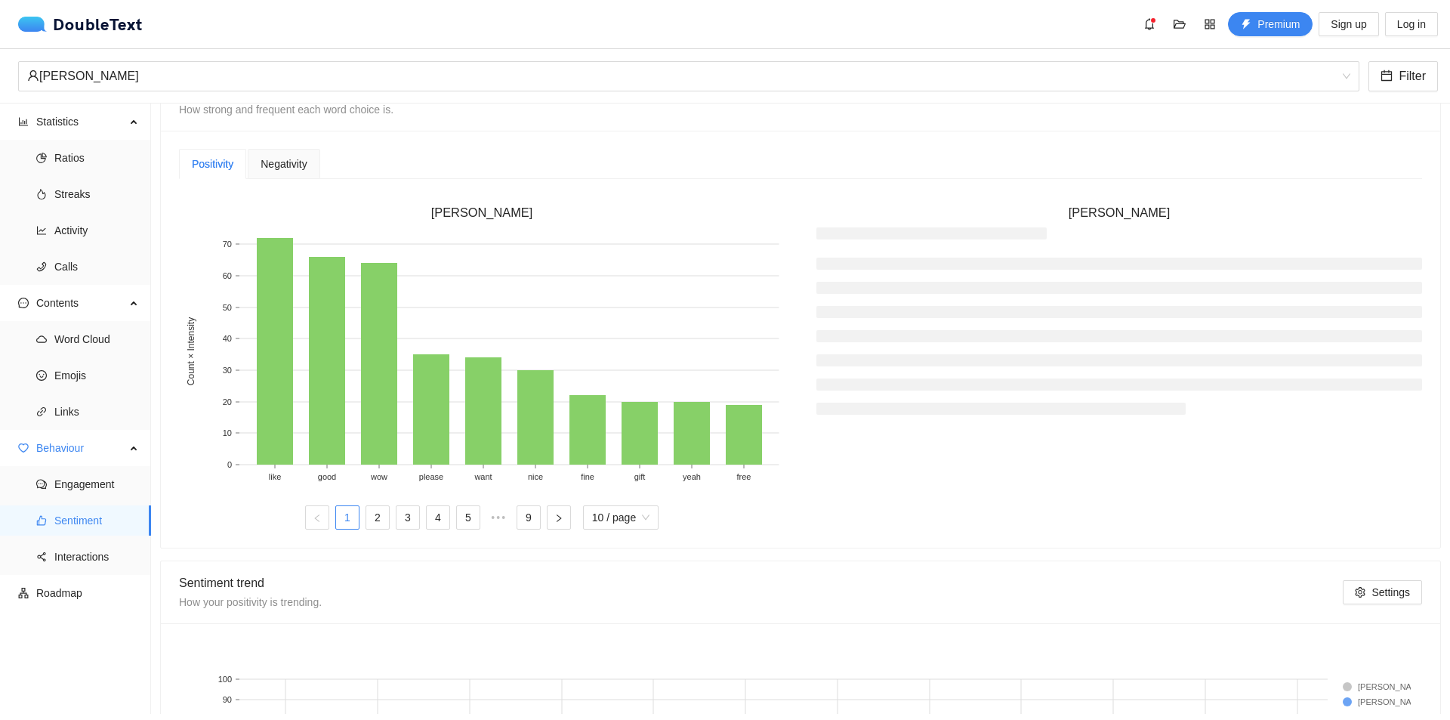
click at [296, 174] on div "Negativity" at bounding box center [284, 164] width 72 height 30
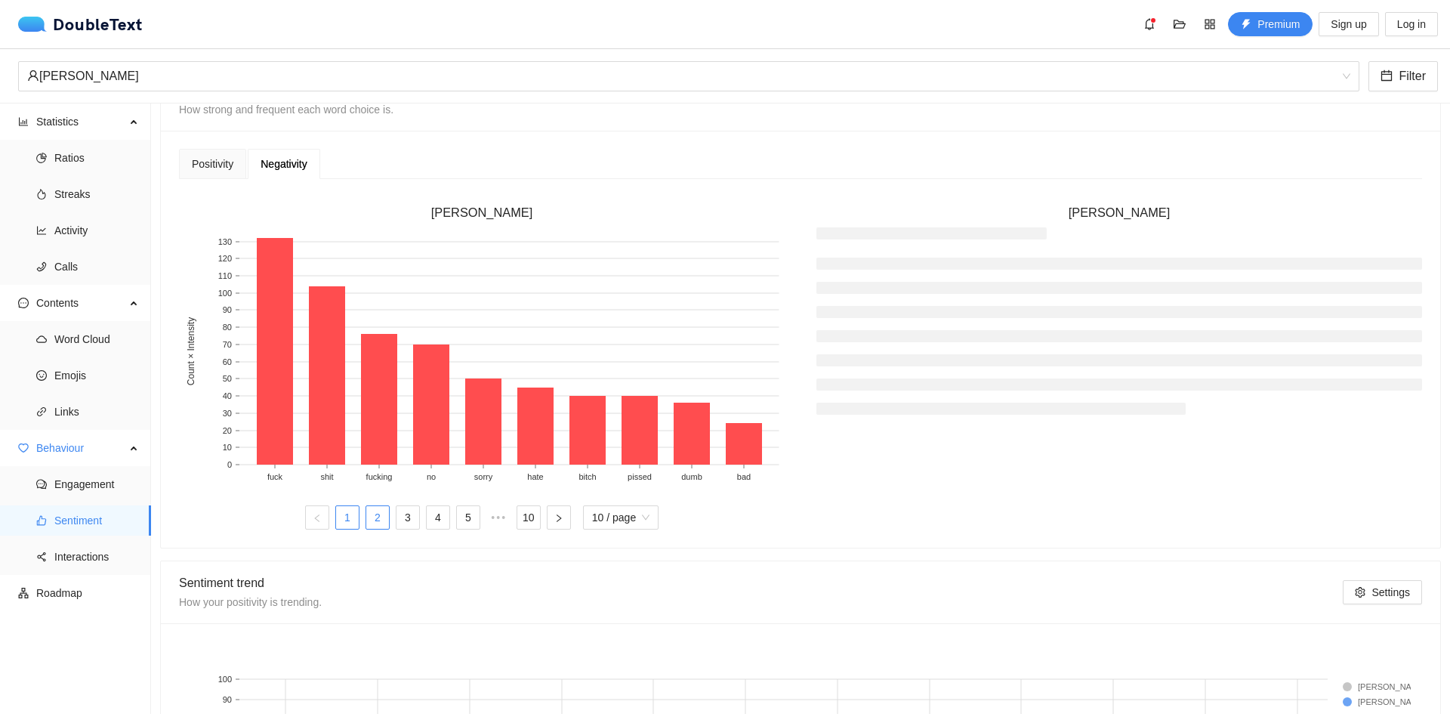
click at [371, 520] on link "2" at bounding box center [377, 517] width 23 height 23
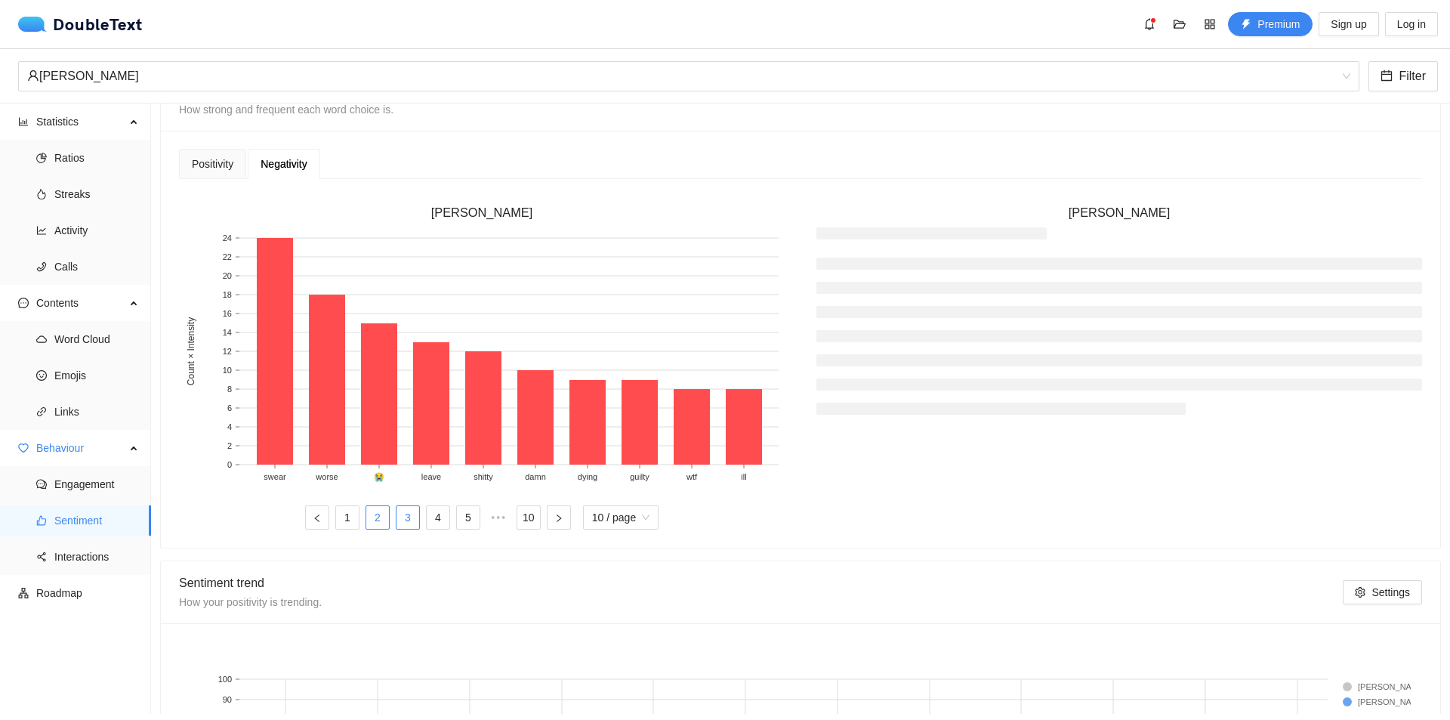
click at [407, 521] on link "3" at bounding box center [407, 517] width 23 height 23
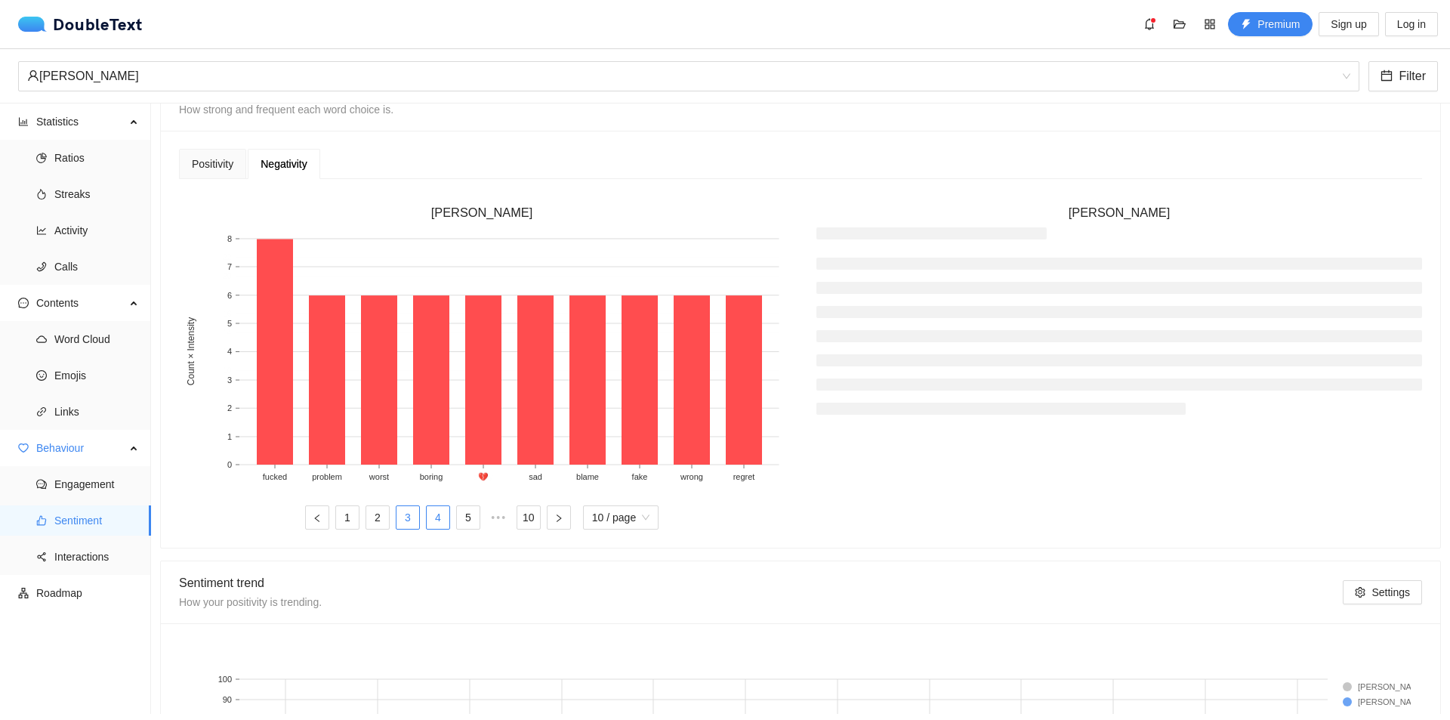
click at [440, 522] on link "4" at bounding box center [438, 517] width 23 height 23
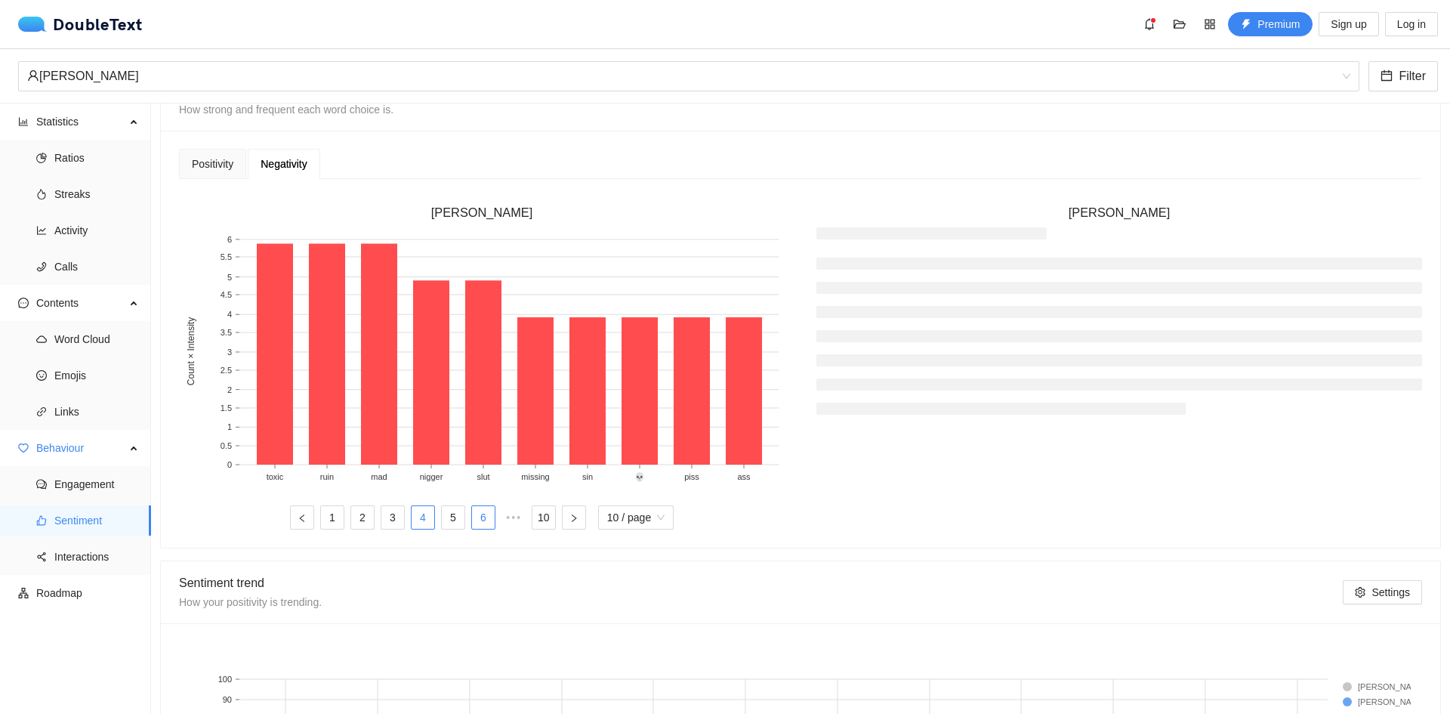
click at [476, 526] on link "6" at bounding box center [483, 517] width 23 height 23
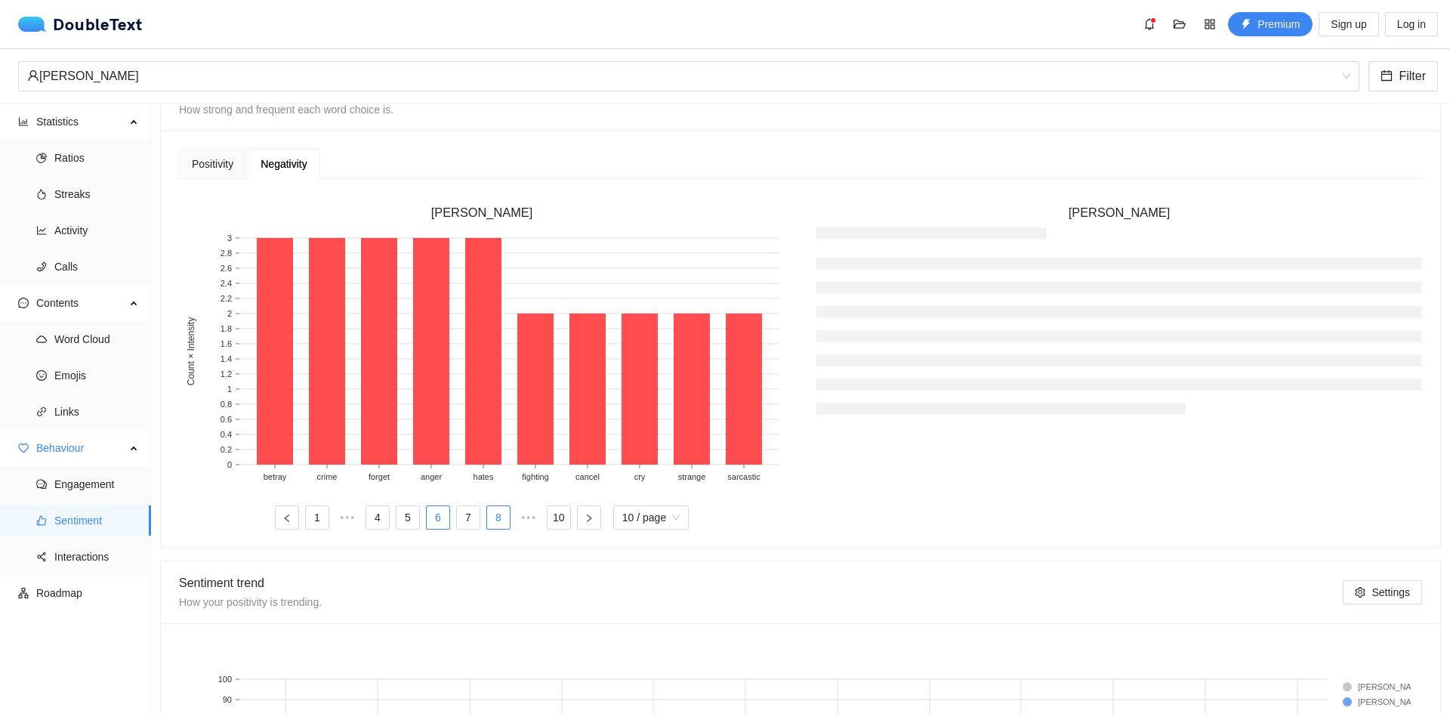
click at [498, 523] on link "8" at bounding box center [498, 517] width 23 height 23
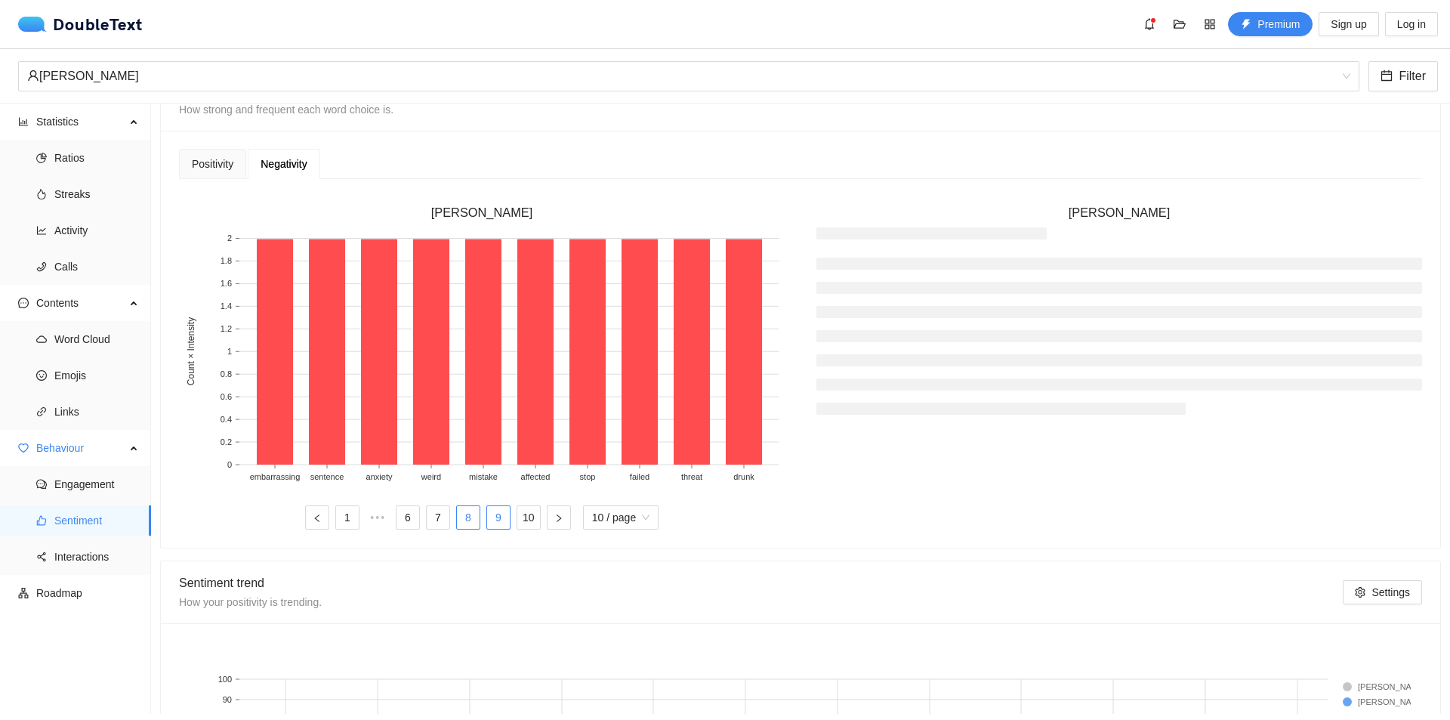
click at [499, 523] on link "9" at bounding box center [498, 517] width 23 height 23
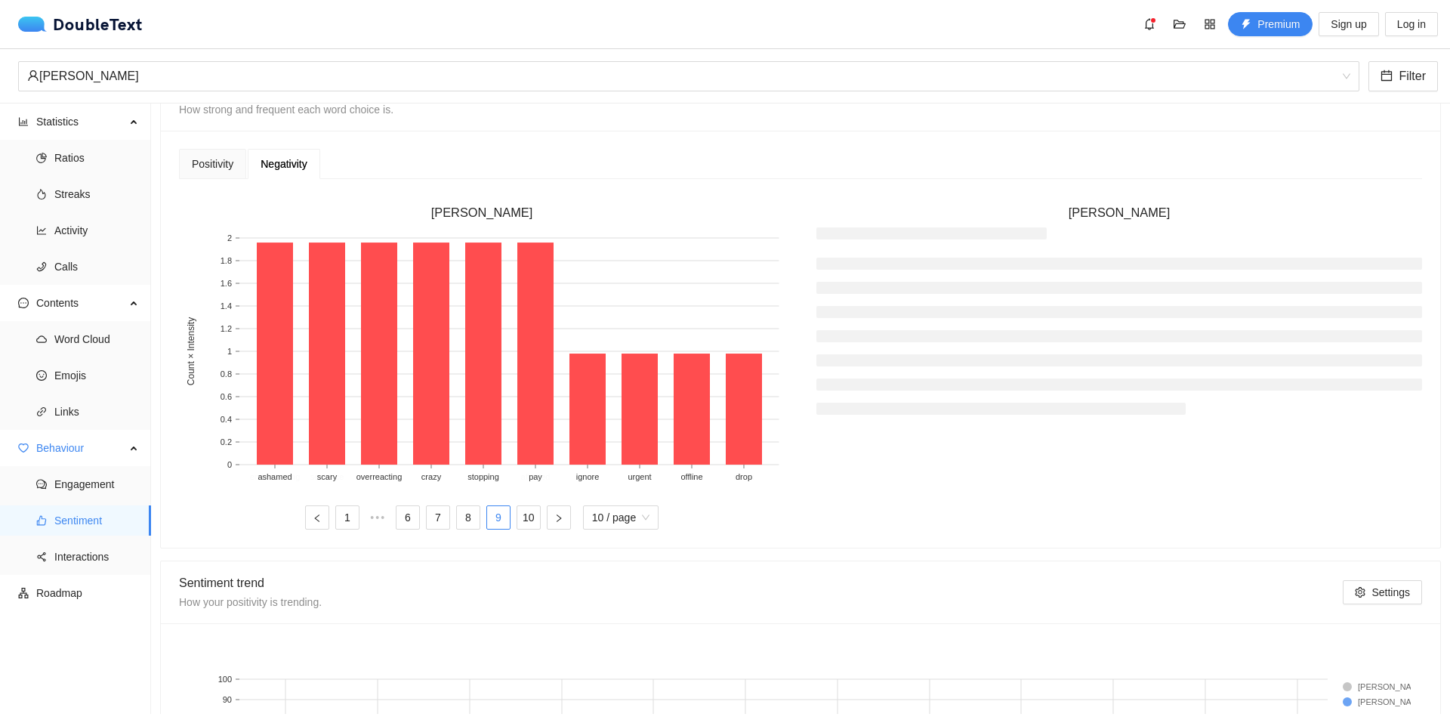
click at [541, 522] on ul "1 ••• 6 7 8 9 10 10 / page" at bounding box center [482, 517] width 606 height 24
click at [530, 514] on link "10" at bounding box center [528, 517] width 23 height 23
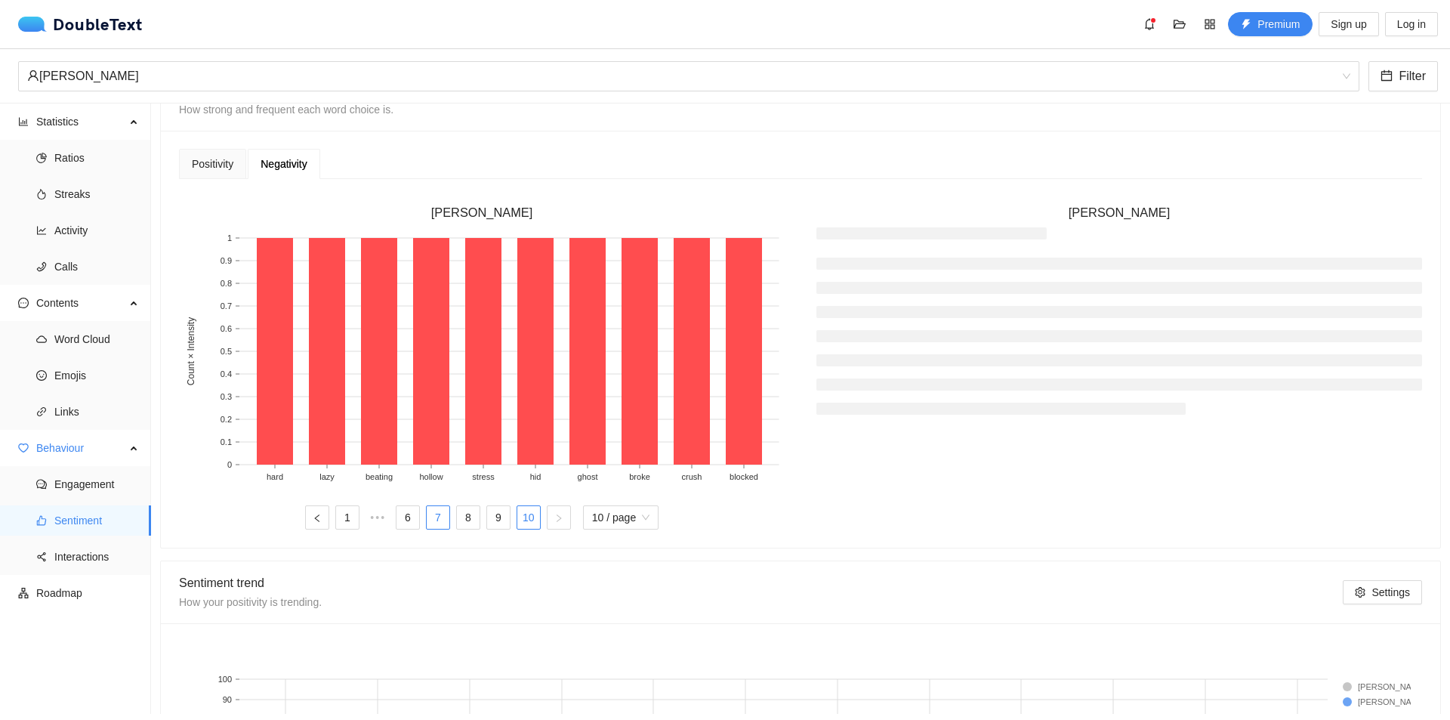
click at [436, 515] on link "7" at bounding box center [438, 517] width 23 height 23
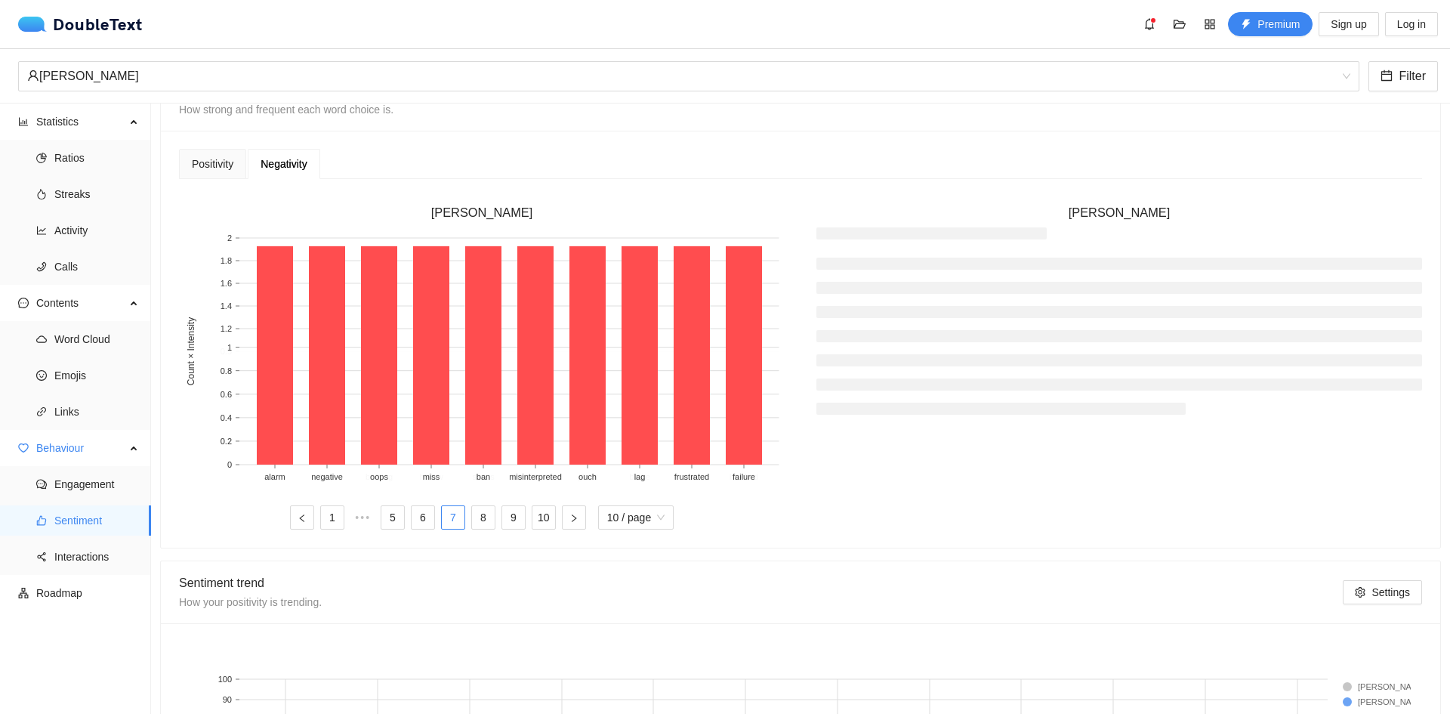
click at [402, 512] on ul "1 ••• 5 6 7 8 9 10 10 / page" at bounding box center [482, 517] width 606 height 24
click at [382, 511] on link "5" at bounding box center [392, 517] width 23 height 23
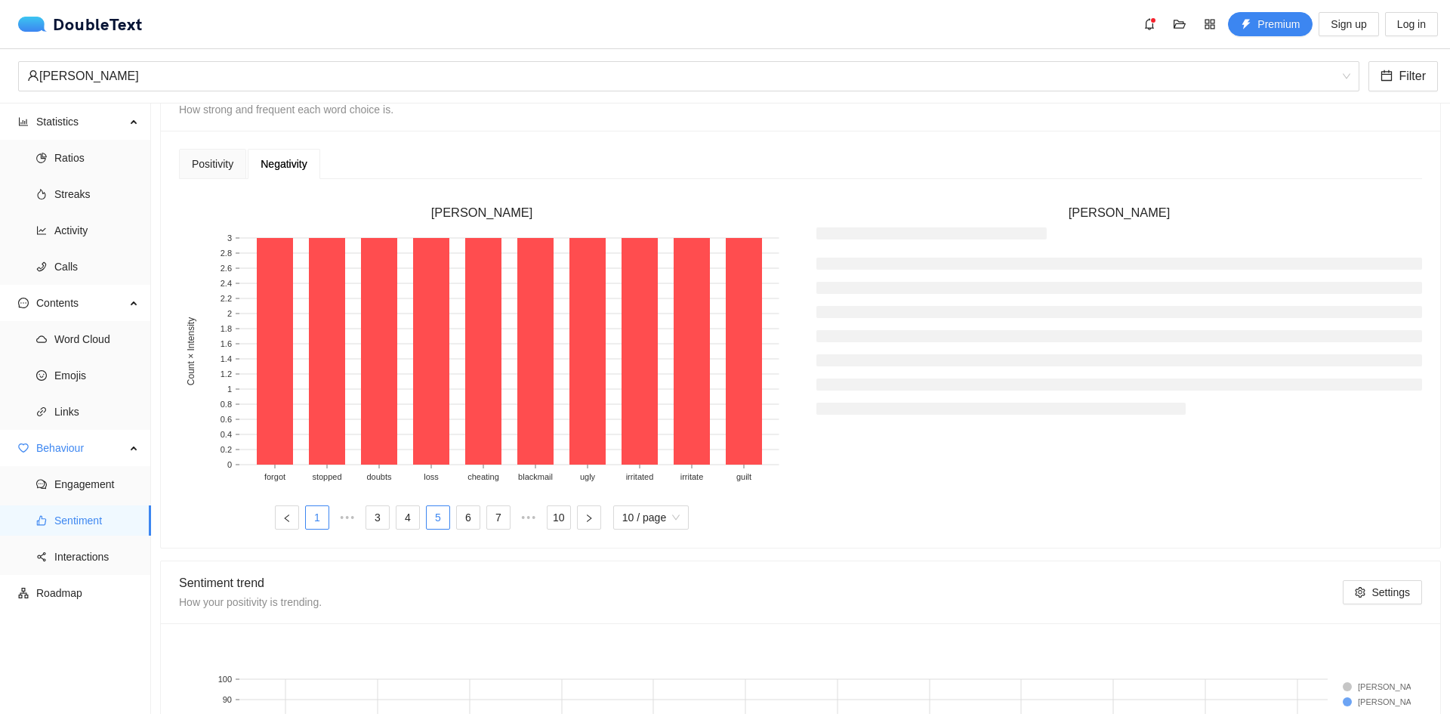
click at [319, 513] on link "1" at bounding box center [317, 517] width 23 height 23
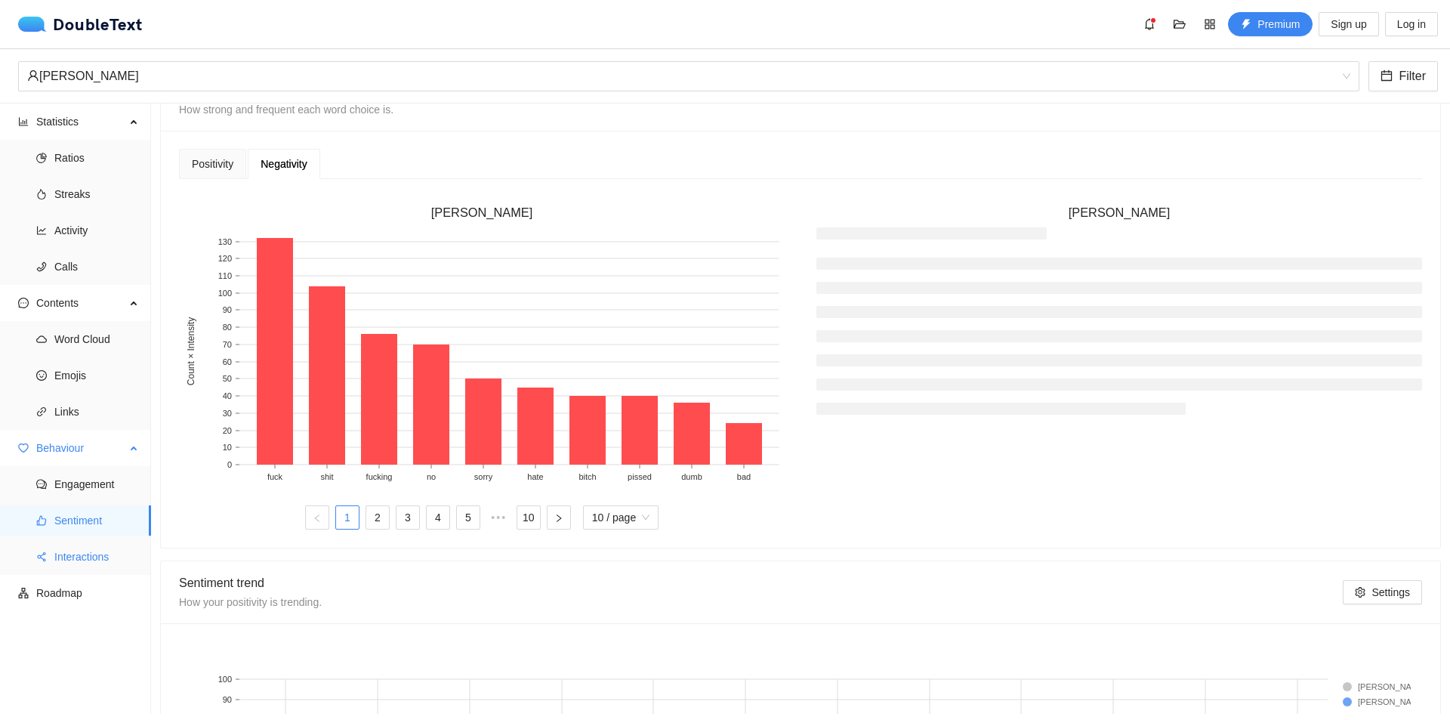
click at [91, 554] on span "Interactions" at bounding box center [96, 556] width 85 height 30
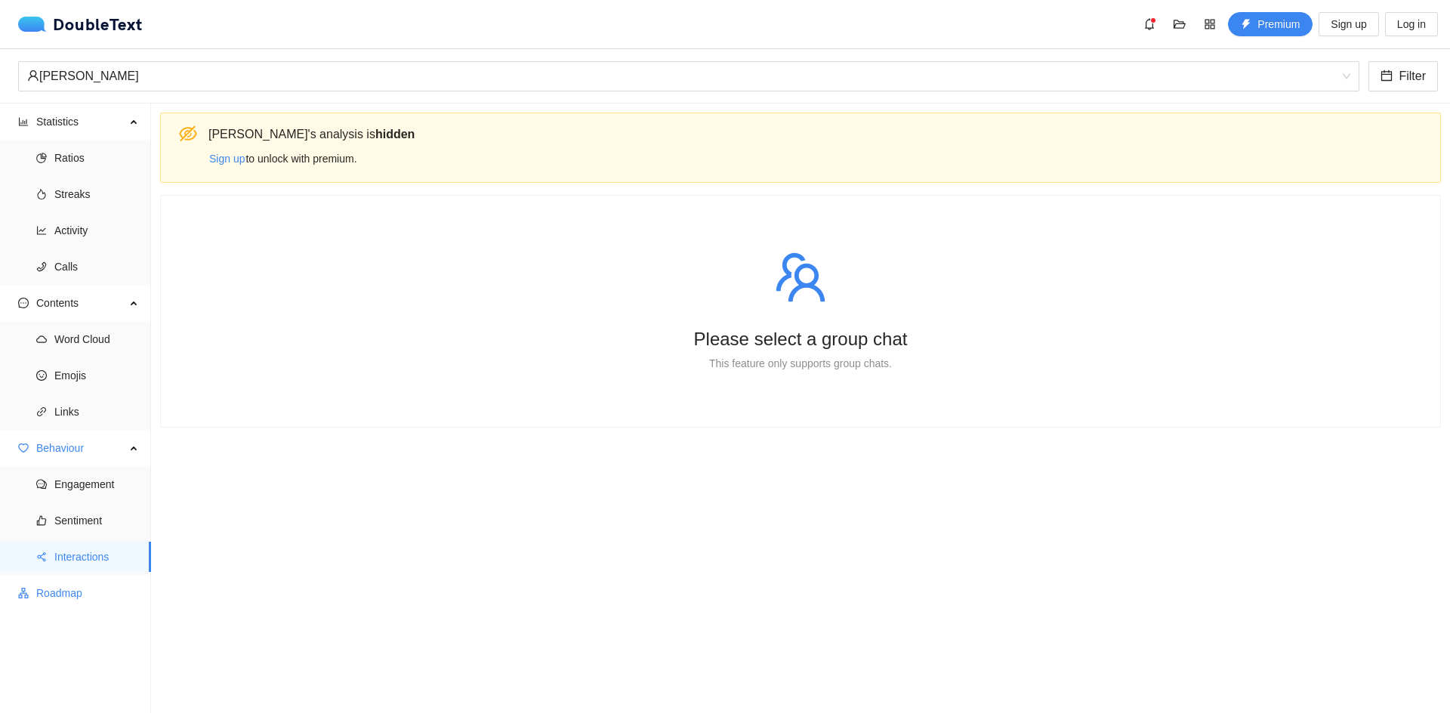
click at [55, 604] on span "Roadmap" at bounding box center [87, 593] width 103 height 30
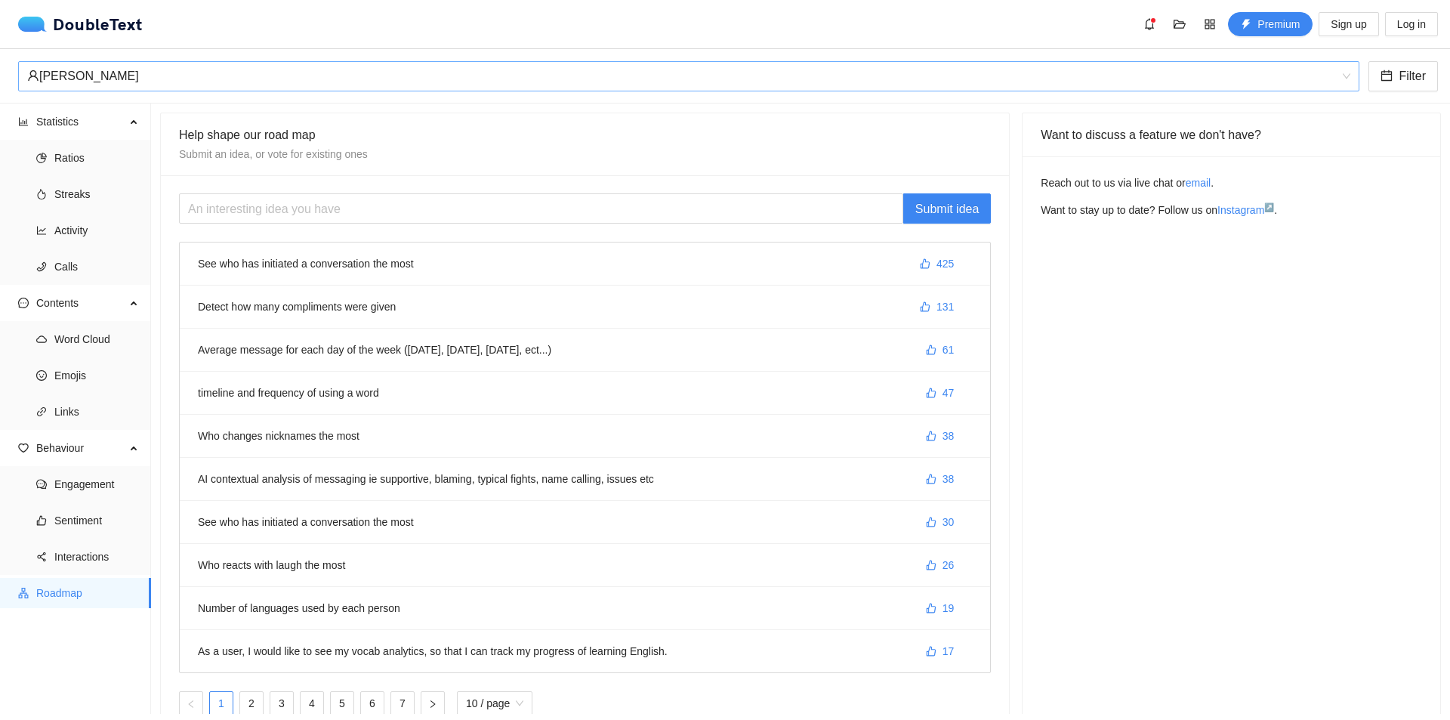
click at [920, 86] on div "Charvi Susu" at bounding box center [681, 76] width 1309 height 29
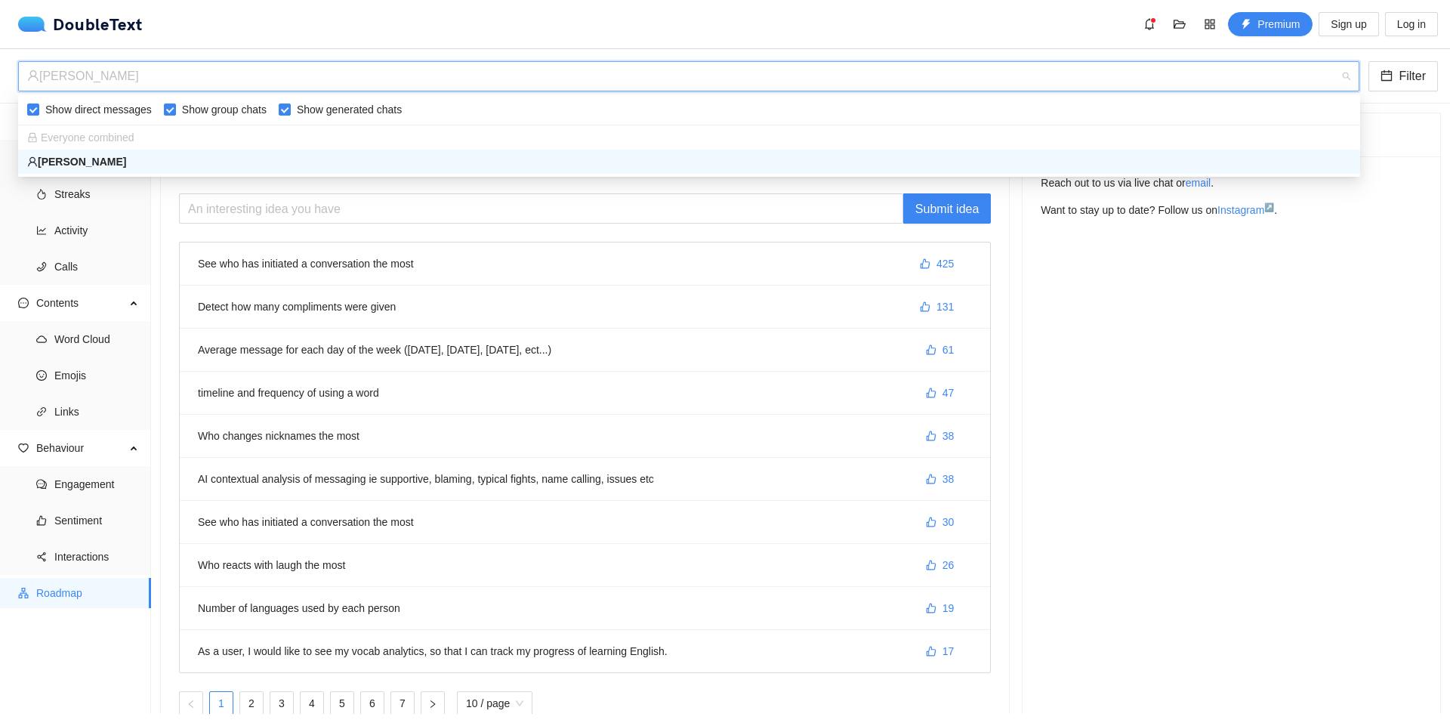
click at [129, 160] on div "Charvi Susu" at bounding box center [689, 161] width 1324 height 17
